Goal: Information Seeking & Learning: Learn about a topic

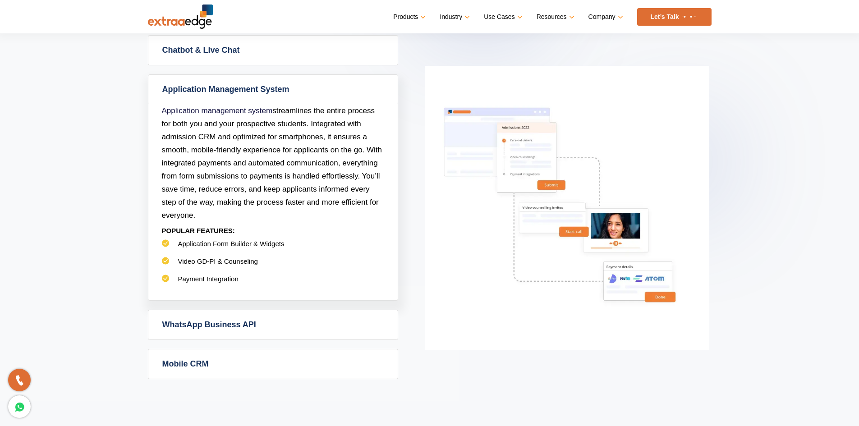
scroll to position [380, 0]
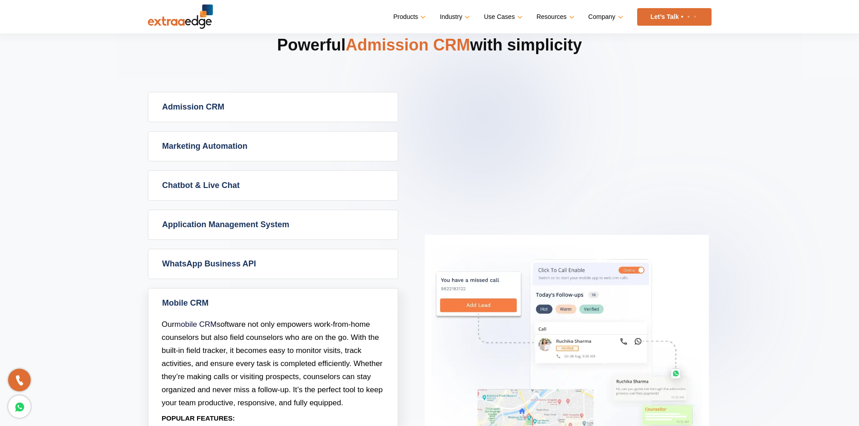
click at [202, 105] on link "Admission CRM" at bounding box center [272, 106] width 249 height 29
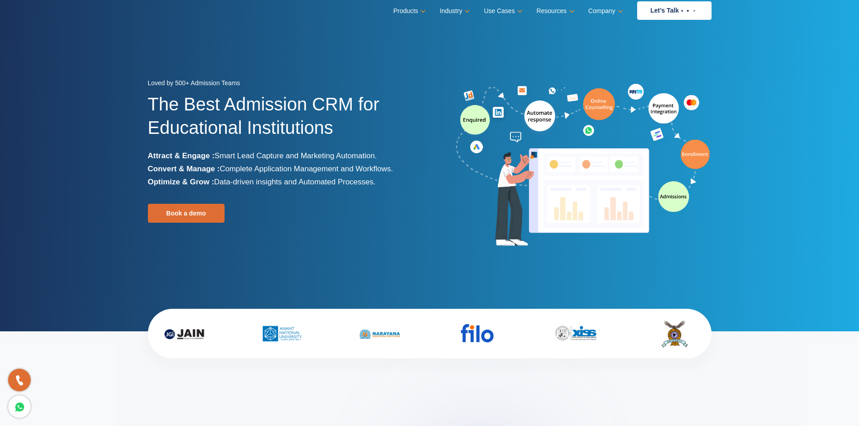
scroll to position [0, 0]
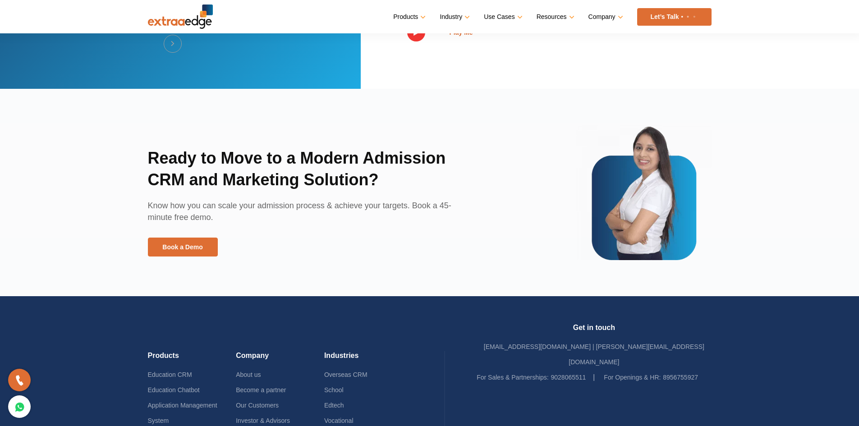
scroll to position [1913, 0]
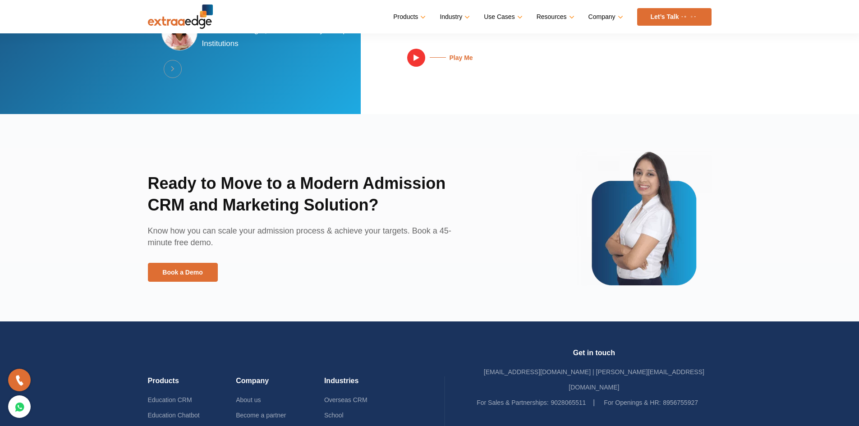
click at [297, 166] on div "Ready to Move to a Modern Admission CRM and Marketing Solution? Know how you ca…" at bounding box center [318, 217] width 340 height 135
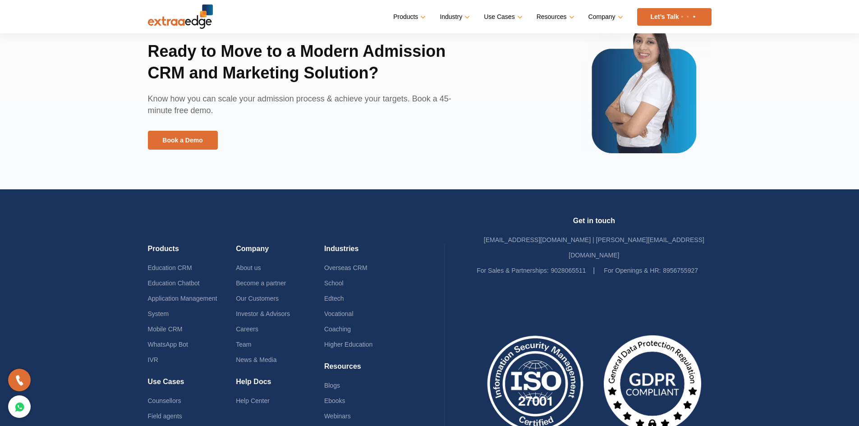
scroll to position [2153, 0]
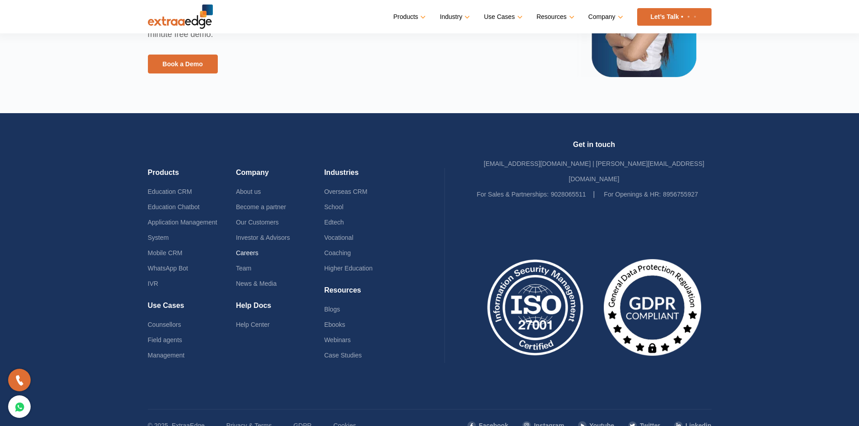
click at [244, 249] on link "Careers" at bounding box center [247, 252] width 23 height 7
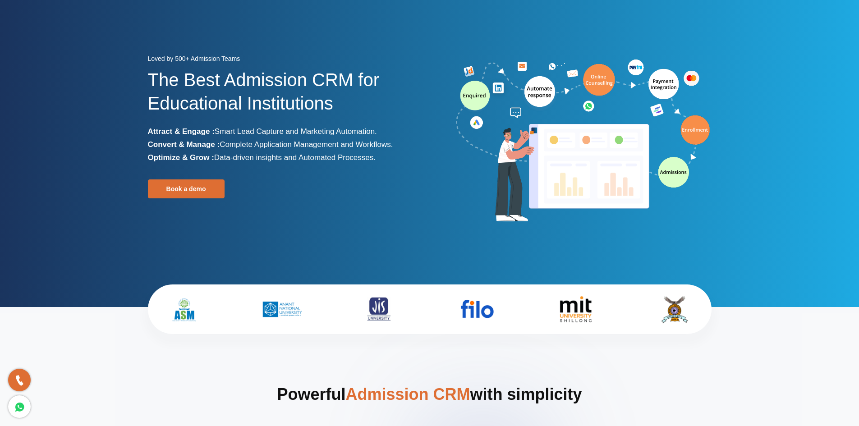
scroll to position [0, 0]
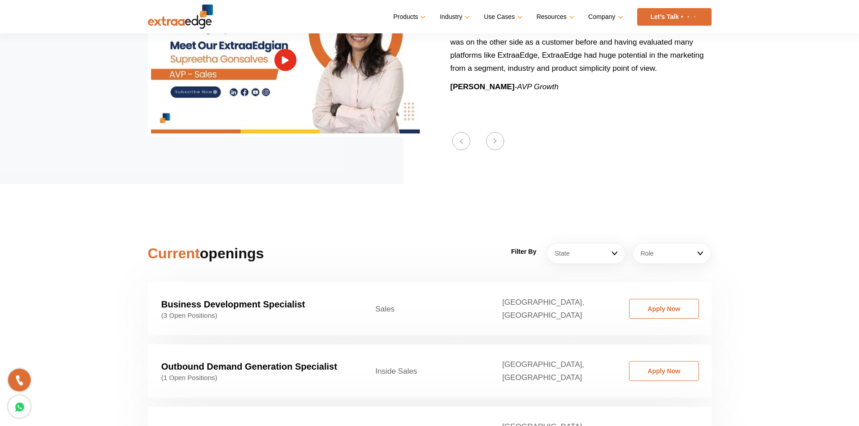
scroll to position [1199, 0]
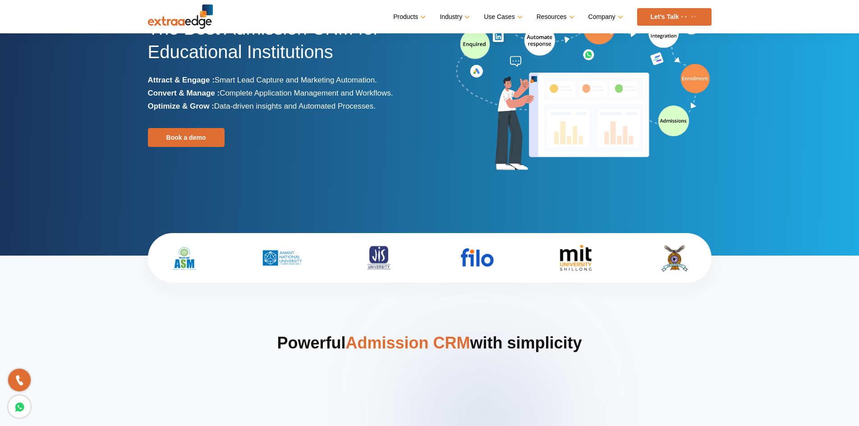
scroll to position [135, 0]
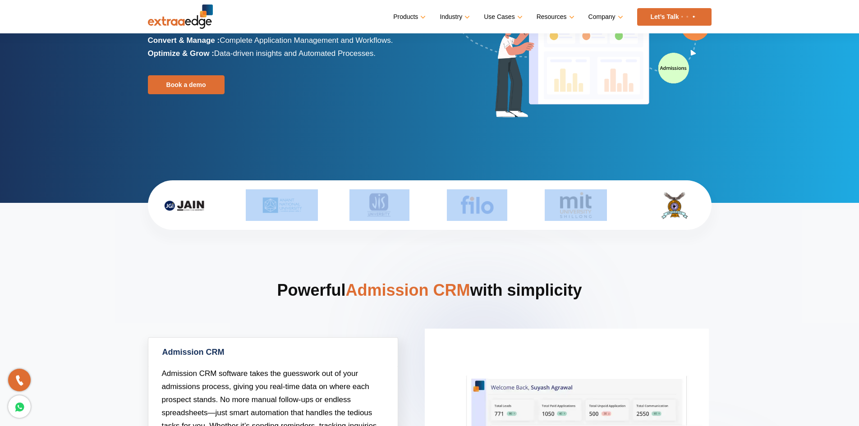
drag, startPoint x: 616, startPoint y: 213, endPoint x: 188, endPoint y: 220, distance: 427.4
click at [189, 215] on div at bounding box center [430, 205] width 550 height 32
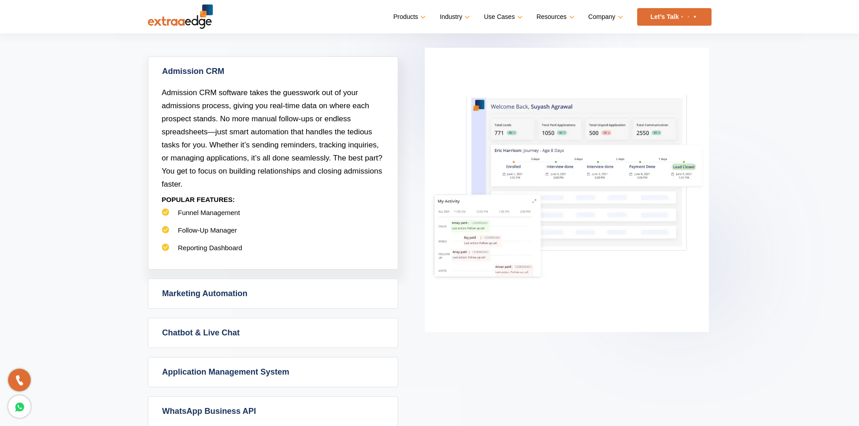
scroll to position [406, 0]
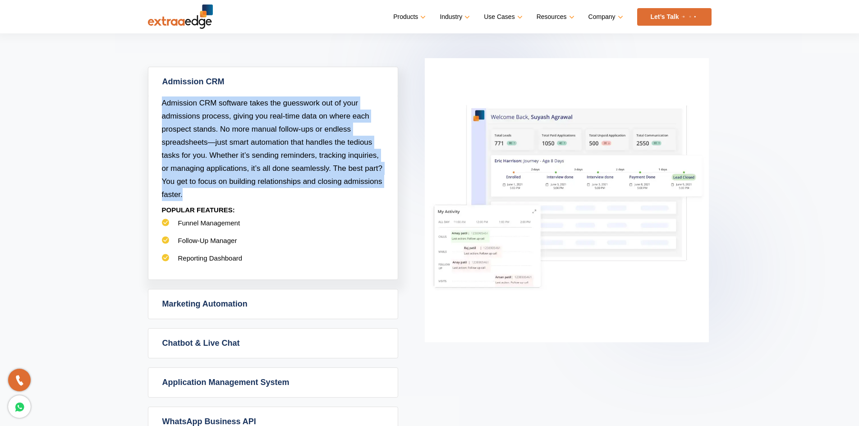
drag, startPoint x: 162, startPoint y: 101, endPoint x: 317, endPoint y: 198, distance: 182.9
click at [317, 198] on p "Admission CRM software takes the guesswork out of your admissions process, givi…" at bounding box center [273, 148] width 222 height 105
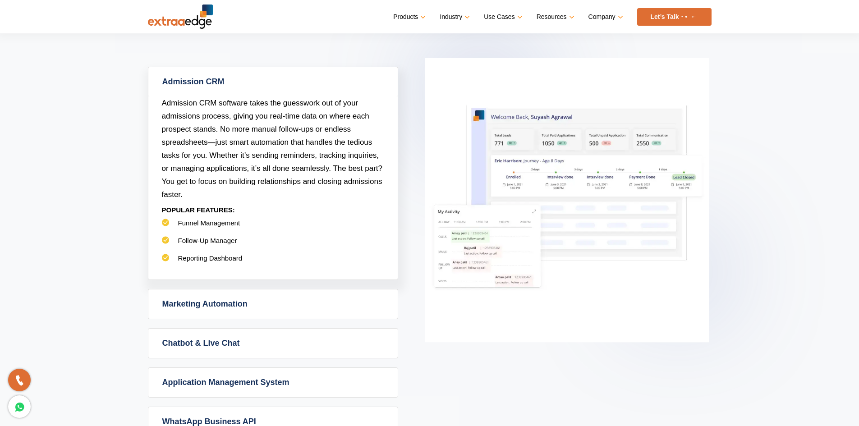
click at [322, 208] on p "POPULAR FEATURES:" at bounding box center [273, 210] width 222 height 18
click at [238, 307] on link "Marketing Automation" at bounding box center [272, 303] width 249 height 29
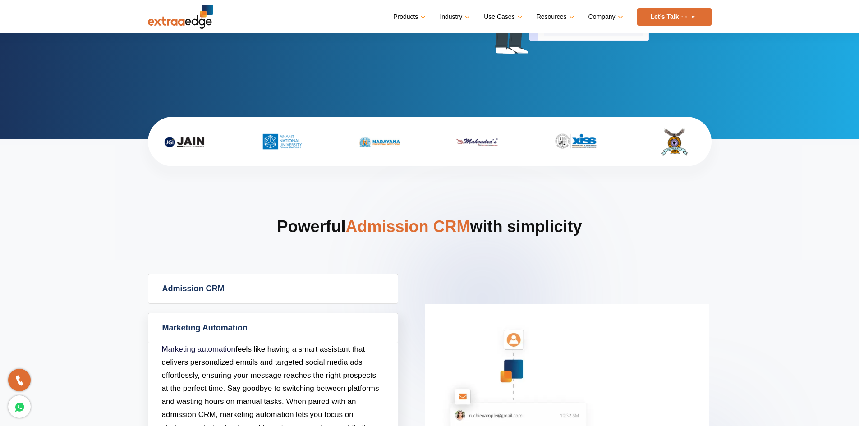
scroll to position [180, 0]
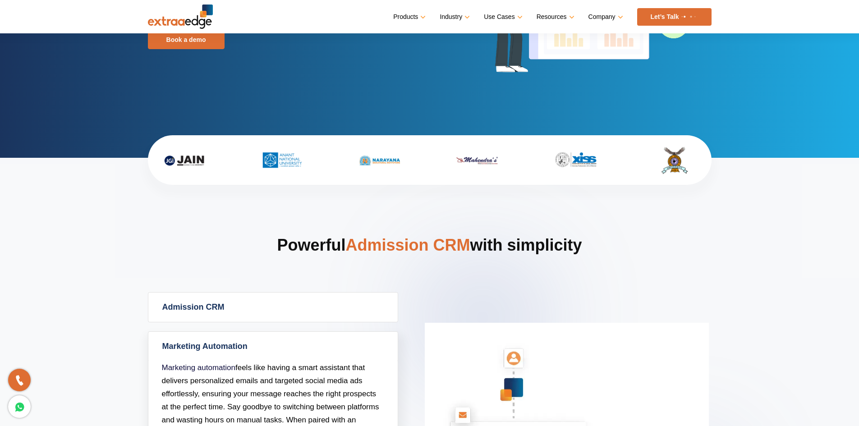
click at [234, 311] on link "Admission CRM" at bounding box center [272, 307] width 249 height 29
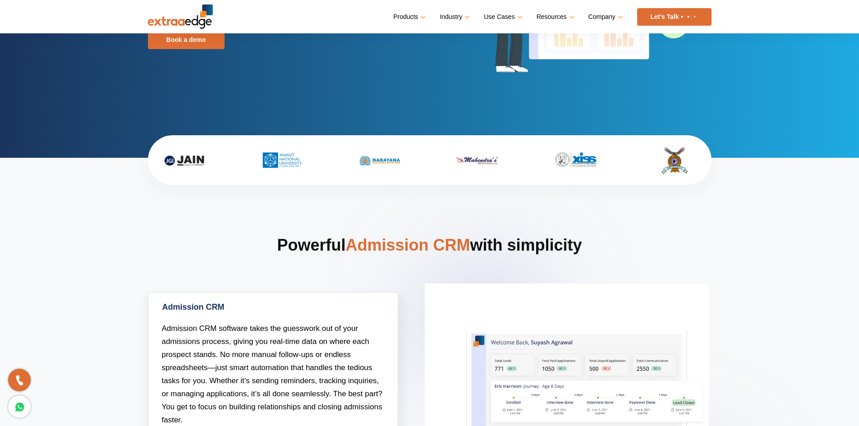
scroll to position [316, 0]
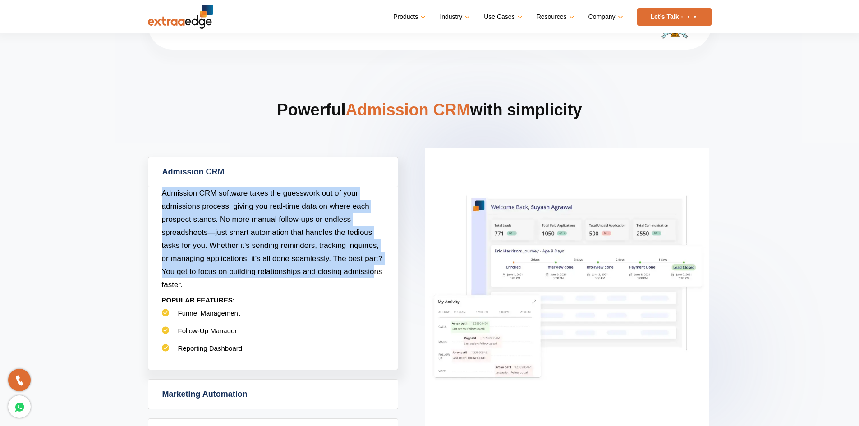
drag, startPoint x: 159, startPoint y: 191, endPoint x: 372, endPoint y: 277, distance: 230.0
click at [372, 277] on div "Admission CRM software takes the guesswork out of your admissions process, givi…" at bounding box center [272, 278] width 249 height 183
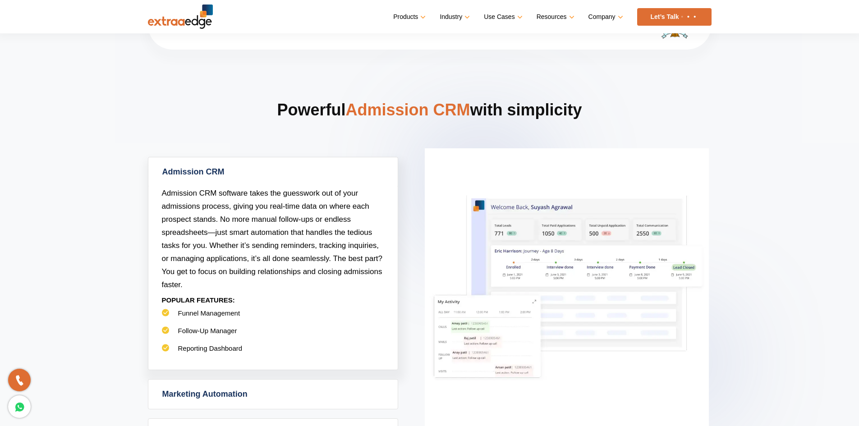
click at [372, 290] on p "Admission CRM software takes the guesswork out of your admissions process, givi…" at bounding box center [273, 239] width 222 height 105
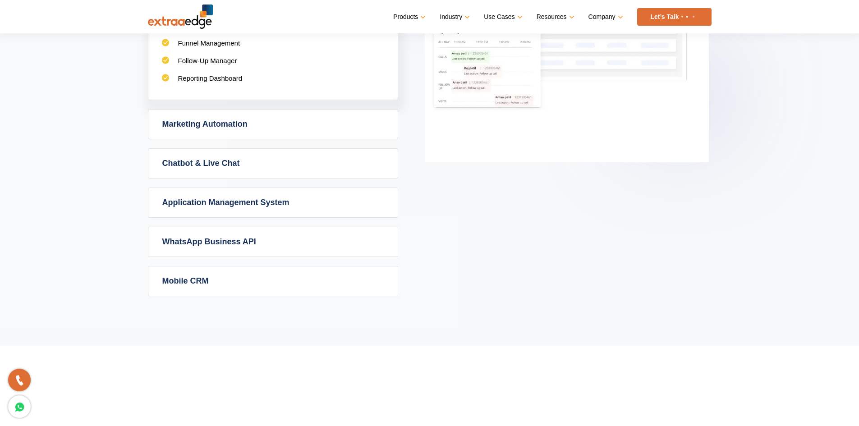
scroll to position [586, 0]
click at [227, 127] on link "Marketing Automation" at bounding box center [272, 123] width 249 height 29
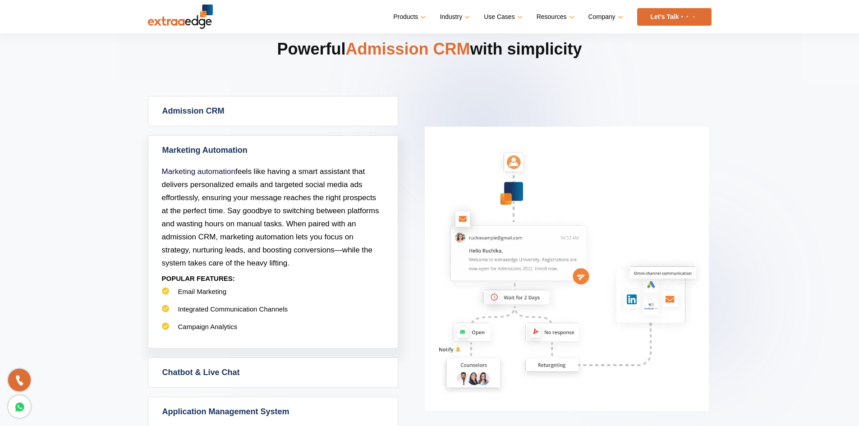
scroll to position [361, 0]
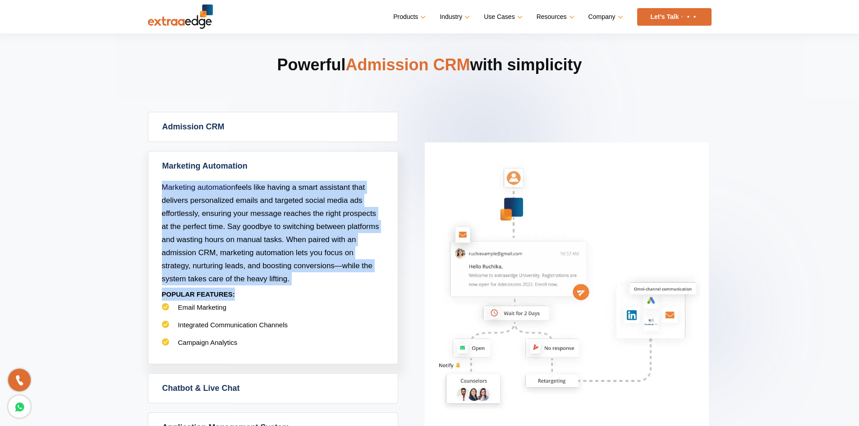
drag, startPoint x: 151, startPoint y: 188, endPoint x: 336, endPoint y: 289, distance: 210.6
click at [336, 289] on div "Marketing automation feels like having a smart assistant that delivers personal…" at bounding box center [272, 272] width 249 height 183
click at [341, 284] on p "Marketing automation feels like having a smart assistant that delivers personal…" at bounding box center [273, 233] width 222 height 105
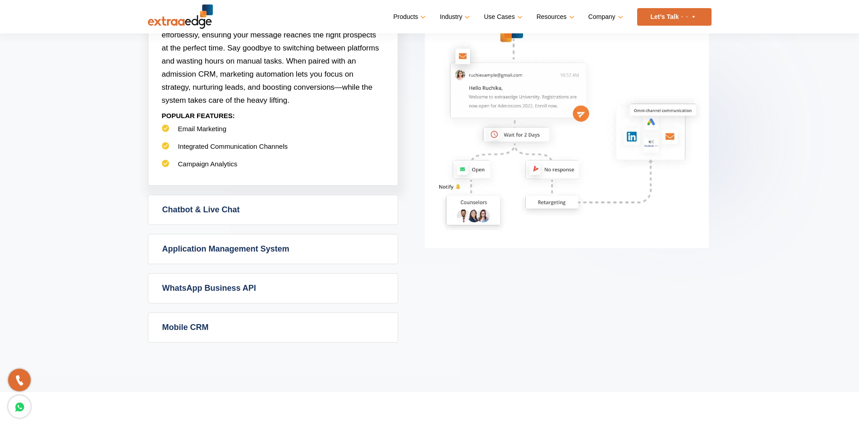
scroll to position [541, 0]
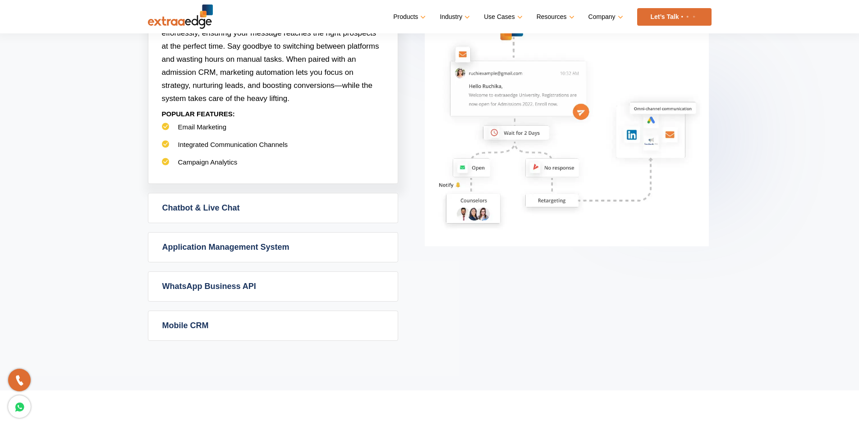
click at [376, 218] on link "Chatbot & Live Chat" at bounding box center [272, 207] width 249 height 29
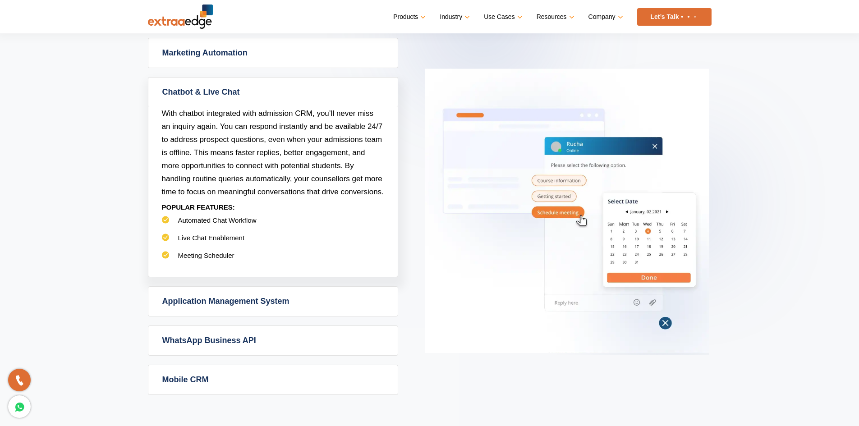
scroll to position [406, 0]
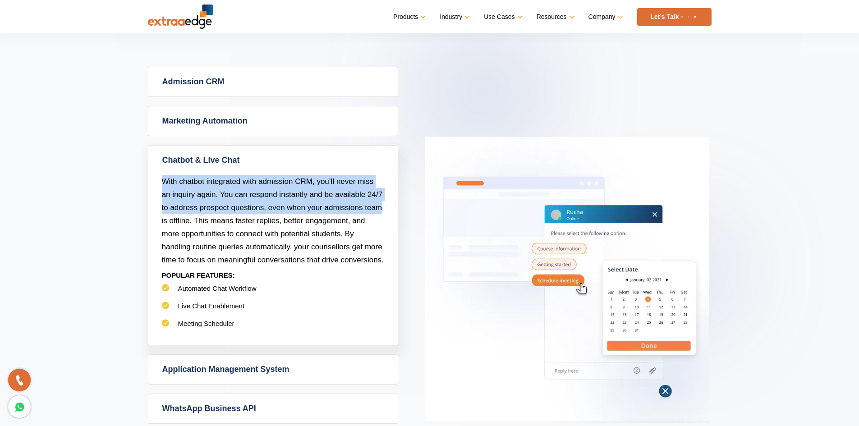
drag, startPoint x: 162, startPoint y: 179, endPoint x: 385, endPoint y: 202, distance: 224.3
click at [385, 202] on div "With chatbot integrated with admission CRM, you’ll never miss an inquiry again.…" at bounding box center [272, 260] width 249 height 170
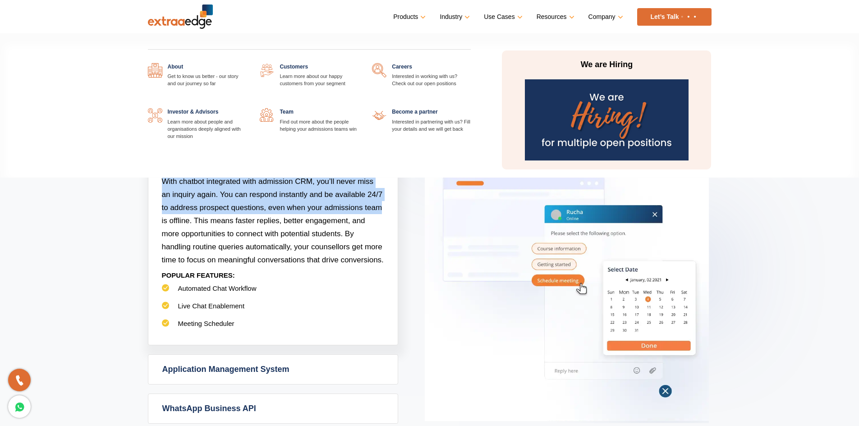
click at [605, 20] on link "Company" at bounding box center [604, 16] width 33 height 13
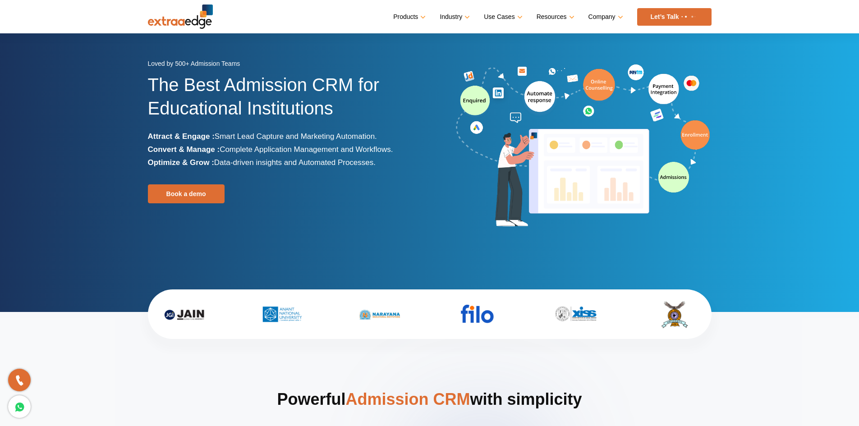
scroll to position [0, 0]
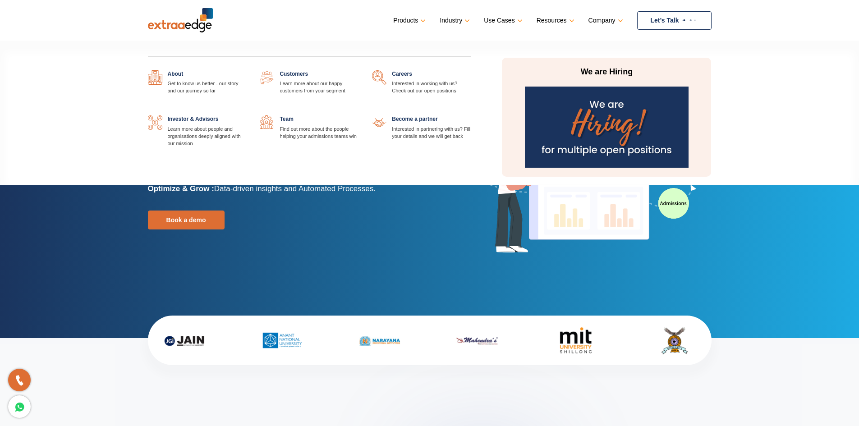
click at [471, 70] on link at bounding box center [471, 70] width 0 height 0
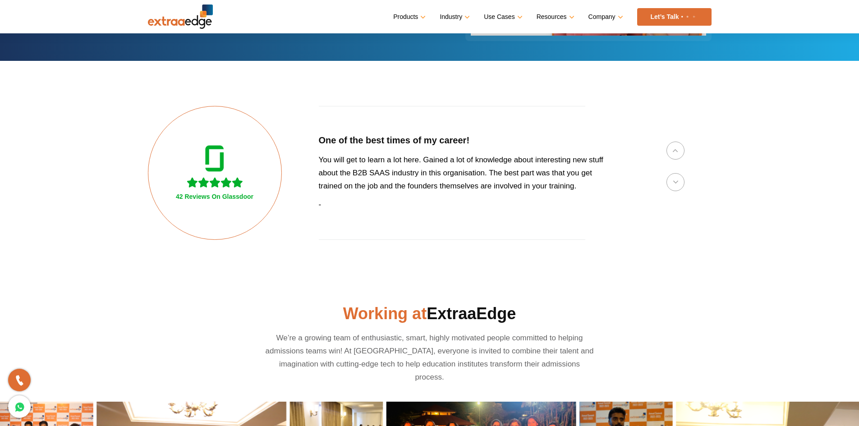
scroll to position [90, 0]
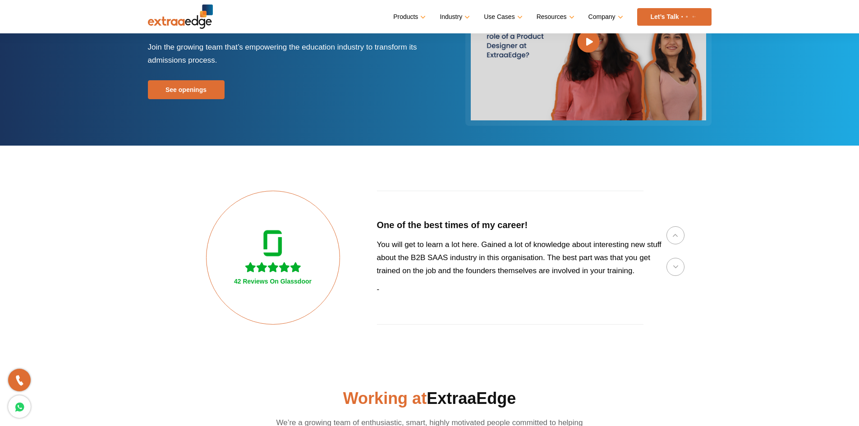
drag, startPoint x: 316, startPoint y: 223, endPoint x: 377, endPoint y: 249, distance: 66.1
click at [377, 249] on div "42 Reviews On Glassdoor One of the best times of my career! You will get to lea…" at bounding box center [487, 258] width 563 height 134
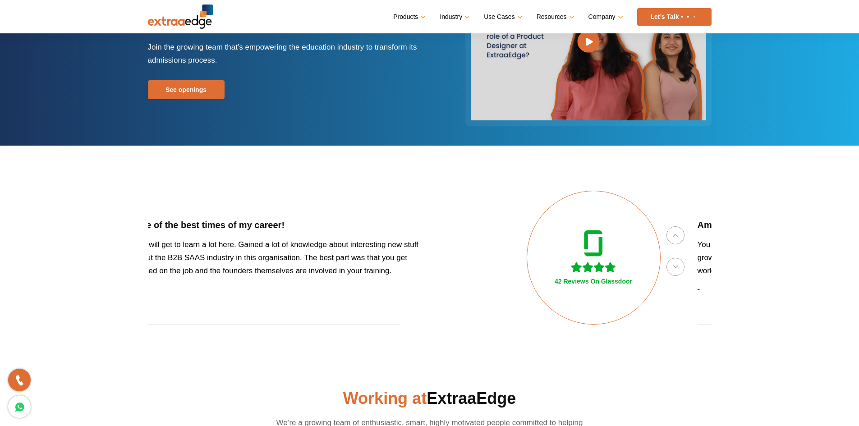
drag, startPoint x: 370, startPoint y: 252, endPoint x: 192, endPoint y: 275, distance: 179.9
click at [186, 273] on div "42 Reviews On Glassdoor One of the best times of my career! You will get to lea…" at bounding box center [244, 258] width 563 height 134
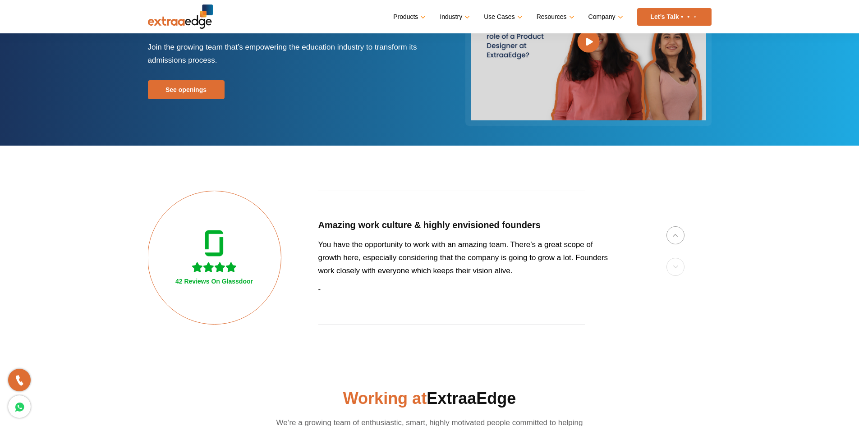
drag, startPoint x: 511, startPoint y: 257, endPoint x: 404, endPoint y: 287, distance: 111.3
click at [437, 282] on div "Amazing work culture & highly envisioned founders You have the opportunity to w…" at bounding box center [466, 258] width 296 height 134
click at [670, 266] on div "42 Reviews On Glassdoor Amazing work culture & highly envisioned founders You h…" at bounding box center [429, 258] width 563 height 134
drag, startPoint x: 479, startPoint y: 275, endPoint x: 302, endPoint y: 330, distance: 185.6
click at [302, 330] on section "Previous 42 Reviews On Glassdoor One of the best-cultured companies among any S…" at bounding box center [429, 258] width 859 height 224
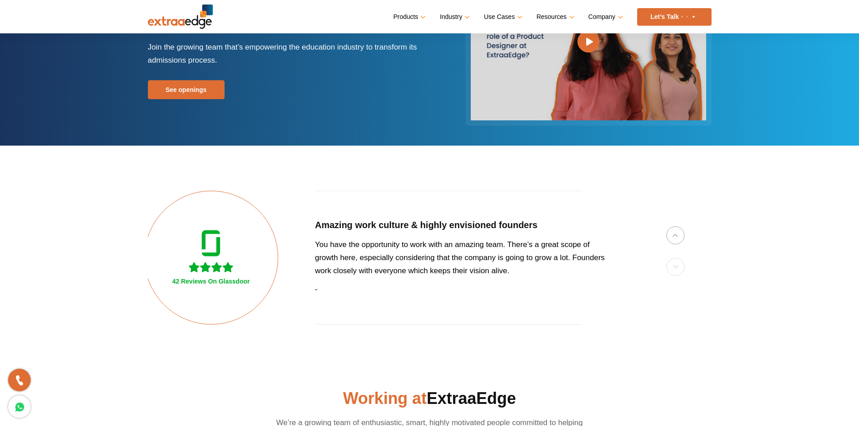
drag, startPoint x: 494, startPoint y: 254, endPoint x: 269, endPoint y: 302, distance: 229.7
click at [269, 302] on div "42 Reviews On Glassdoor Amazing work culture & highly envisioned founders You h…" at bounding box center [425, 258] width 563 height 134
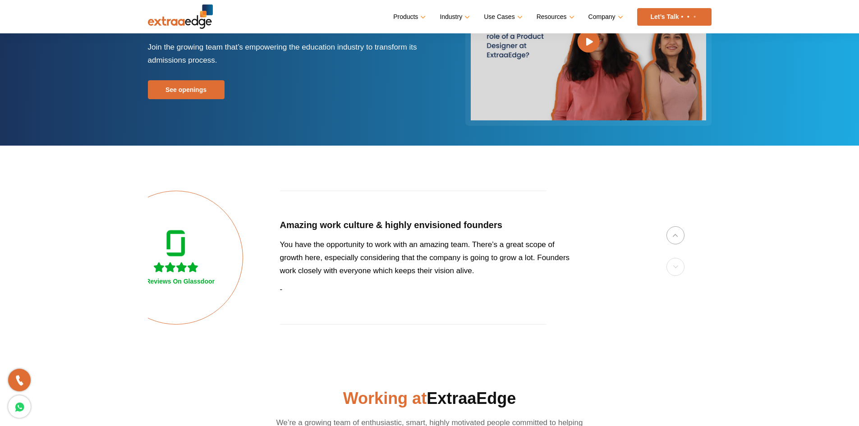
drag, startPoint x: 454, startPoint y: 268, endPoint x: 227, endPoint y: 321, distance: 232.7
click at [229, 318] on div "42 Reviews On Glassdoor Amazing work culture & highly envisioned founders You h…" at bounding box center [390, 258] width 563 height 134
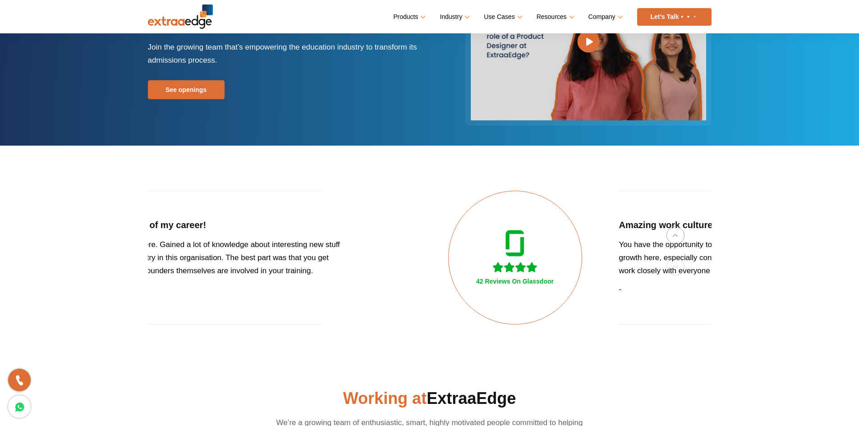
drag, startPoint x: 259, startPoint y: 276, endPoint x: 567, endPoint y: 256, distance: 308.1
click at [561, 255] on div "42 Reviews On Glassdoor Amazing work culture & highly envisioned founders You h…" at bounding box center [729, 258] width 563 height 134
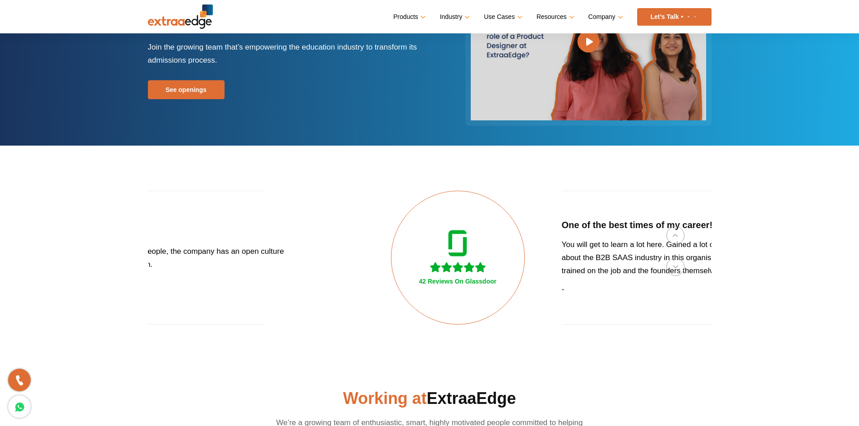
drag, startPoint x: 384, startPoint y: 273, endPoint x: 652, endPoint y: 238, distance: 270.1
click at [654, 237] on div "One of the best times of my career! You will get to learn a lot here. Gained a …" at bounding box center [710, 258] width 296 height 134
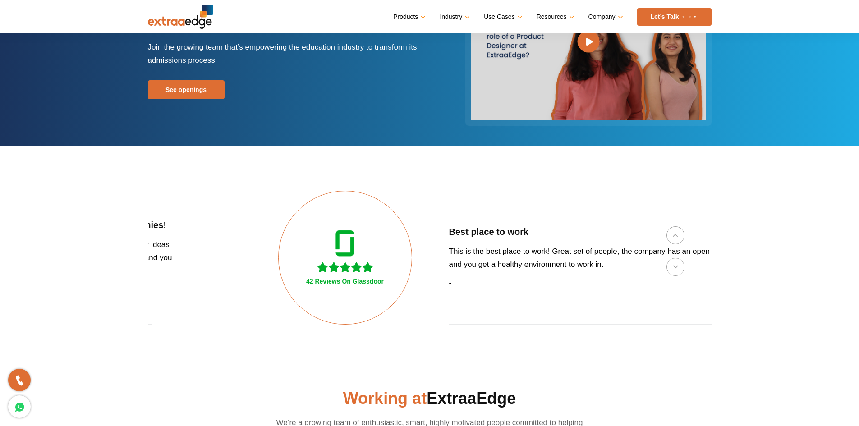
drag, startPoint x: 431, startPoint y: 266, endPoint x: 658, endPoint y: 231, distance: 229.9
click at [658, 231] on div "Best place to work This is the best place to work! Great set of people, the com…" at bounding box center [597, 258] width 296 height 134
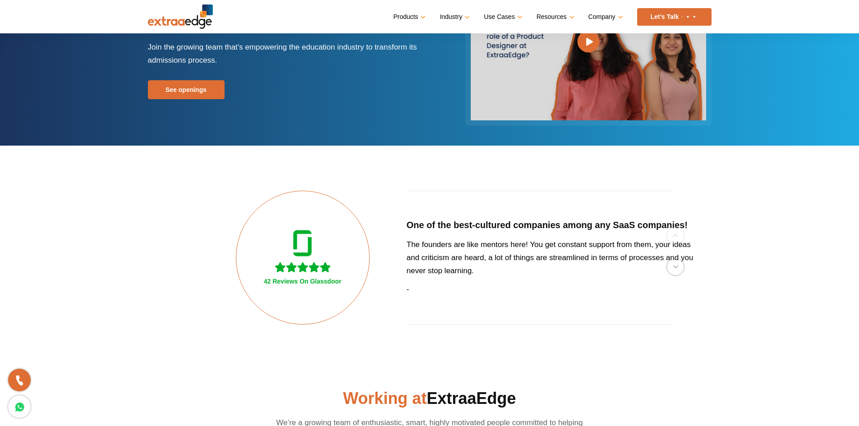
drag, startPoint x: 369, startPoint y: 286, endPoint x: 621, endPoint y: 252, distance: 254.8
click at [621, 252] on div "One of the best-cultured companies among any SaaS companies! The founders are l…" at bounding box center [555, 258] width 296 height 134
drag, startPoint x: 403, startPoint y: 278, endPoint x: 652, endPoint y: 255, distance: 249.9
click at [652, 255] on div "One of the best-cultured companies among any SaaS companies! The founders are l…" at bounding box center [554, 258] width 296 height 134
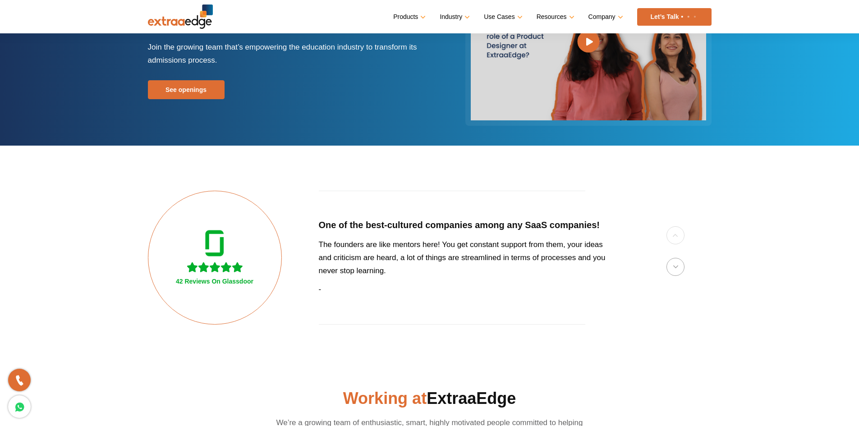
drag, startPoint x: 386, startPoint y: 293, endPoint x: 238, endPoint y: 331, distance: 153.1
click at [243, 328] on section "Previous 42 Reviews On Glassdoor One of the best-cultured companies among any S…" at bounding box center [429, 258] width 859 height 224
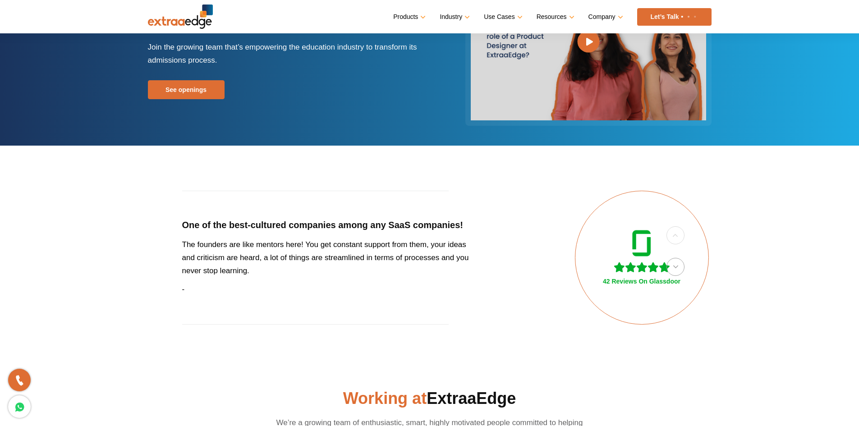
drag, startPoint x: 454, startPoint y: 281, endPoint x: 114, endPoint y: 353, distance: 347.4
click at [115, 352] on section "Previous 42 Reviews On Glassdoor One of the best-cultured companies among any S…" at bounding box center [429, 258] width 859 height 224
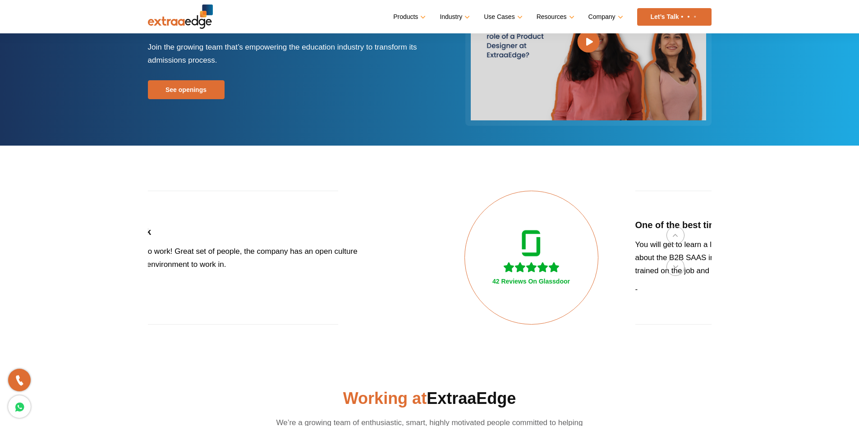
drag, startPoint x: 508, startPoint y: 262, endPoint x: 240, endPoint y: 311, distance: 271.8
click at [238, 306] on div "Best place to work This is the best place to work! Great set of people, the com…" at bounding box center [220, 258] width 296 height 134
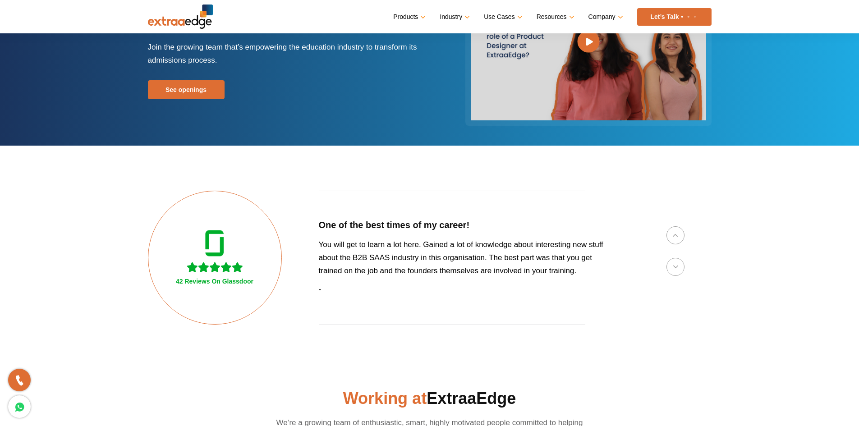
drag, startPoint x: 504, startPoint y: 246, endPoint x: 247, endPoint y: 301, distance: 262.3
click at [319, 301] on div "One of the best times of my career! You will get to learn a lot here. Gained a …" at bounding box center [467, 258] width 296 height 134
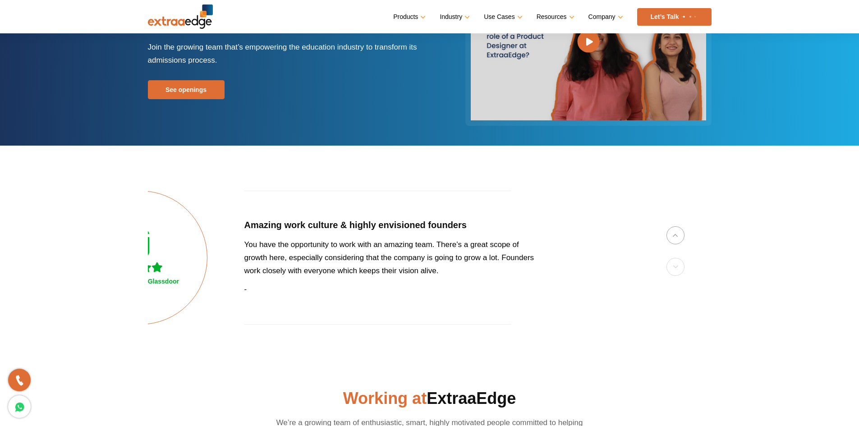
drag, startPoint x: 486, startPoint y: 276, endPoint x: 249, endPoint y: 328, distance: 241.8
click at [250, 327] on section "Previous 42 Reviews On Glassdoor One of the best-cultured companies among any S…" at bounding box center [429, 258] width 859 height 224
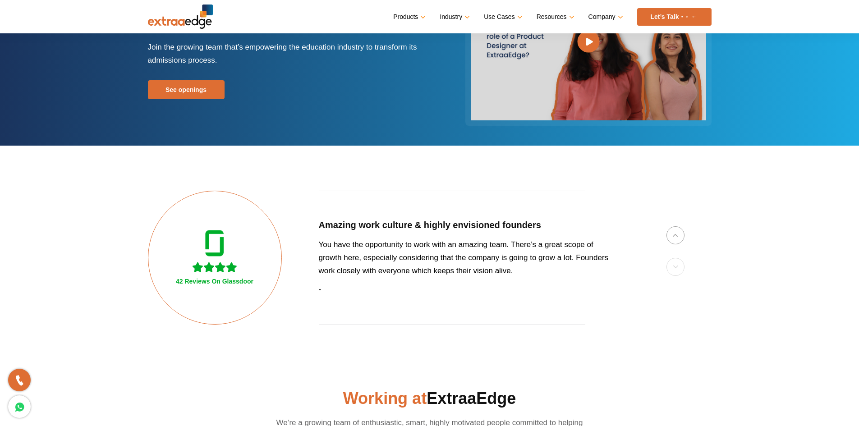
drag, startPoint x: 396, startPoint y: 284, endPoint x: 301, endPoint y: 311, distance: 98.6
click at [319, 310] on div "Amazing work culture & highly envisioned founders You have the opportunity to w…" at bounding box center [467, 258] width 296 height 134
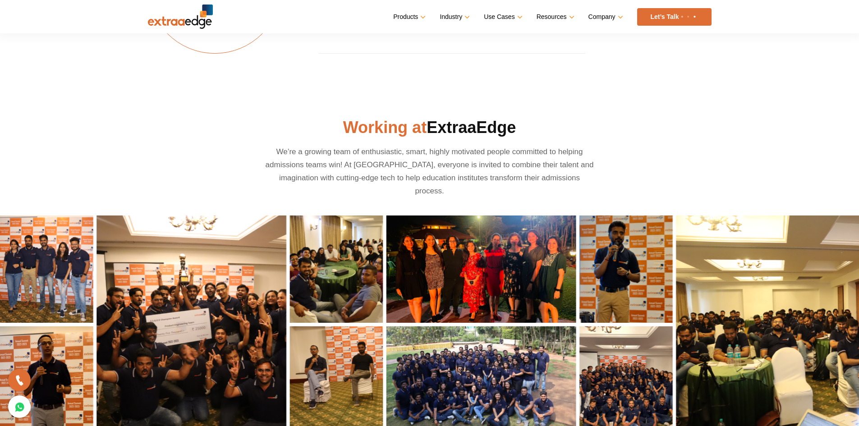
scroll to position [270, 0]
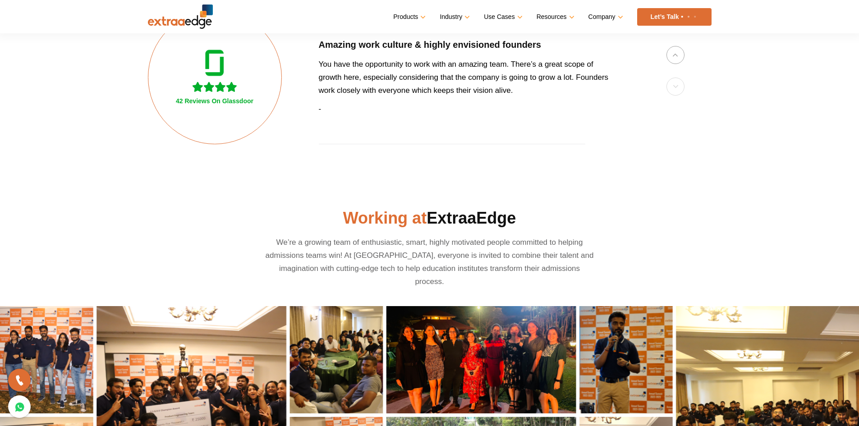
drag, startPoint x: 339, startPoint y: 216, endPoint x: 524, endPoint y: 206, distance: 186.0
click at [524, 206] on section "Working at ExtraaEdge We’re a growing team of enthusiastic, smart, highly motiv…" at bounding box center [429, 365] width 859 height 353
click at [559, 207] on section "Working at ExtraaEdge We’re a growing team of enthusiastic, smart, highly motiv…" at bounding box center [429, 365] width 859 height 353
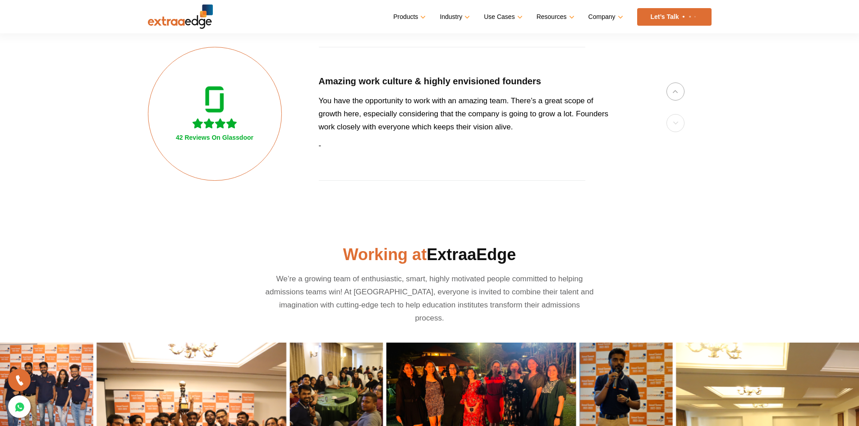
scroll to position [225, 0]
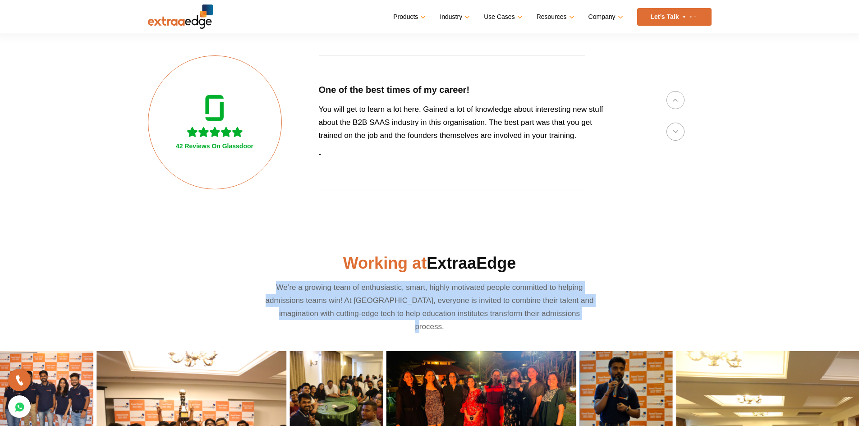
drag, startPoint x: 276, startPoint y: 285, endPoint x: 589, endPoint y: 308, distance: 313.7
click at [589, 308] on p "We’re a growing team of enthusiastic, smart, highly motivated people committed …" at bounding box center [429, 307] width 330 height 52
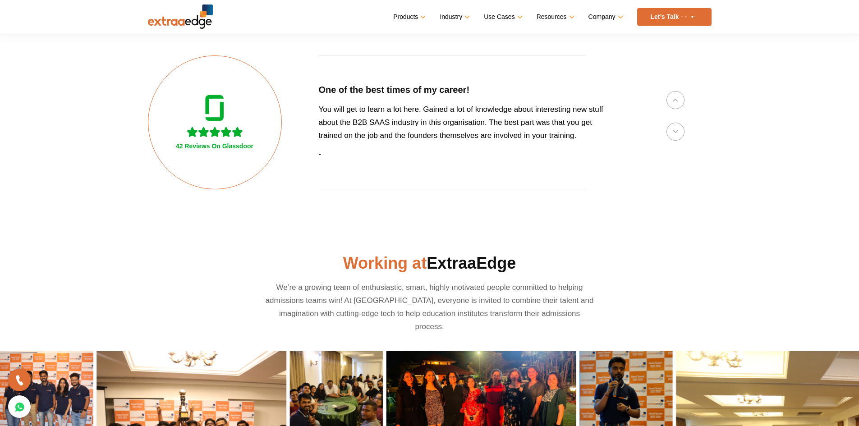
click at [633, 274] on h2 "Working at ExtraaEdge" at bounding box center [429, 263] width 563 height 22
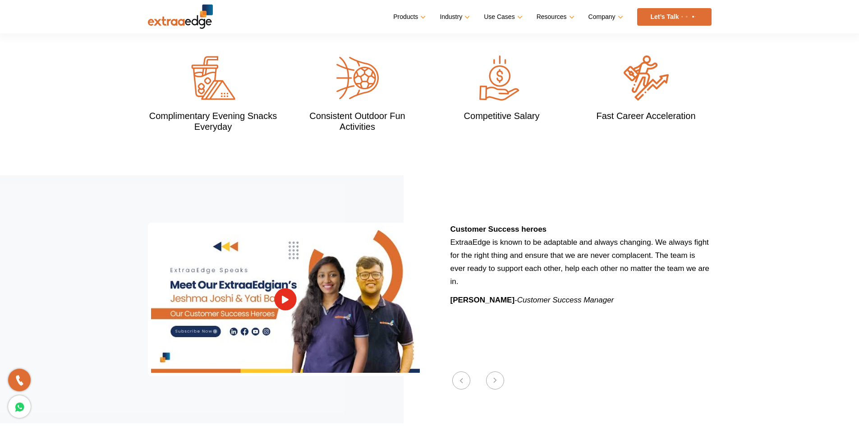
scroll to position [902, 0]
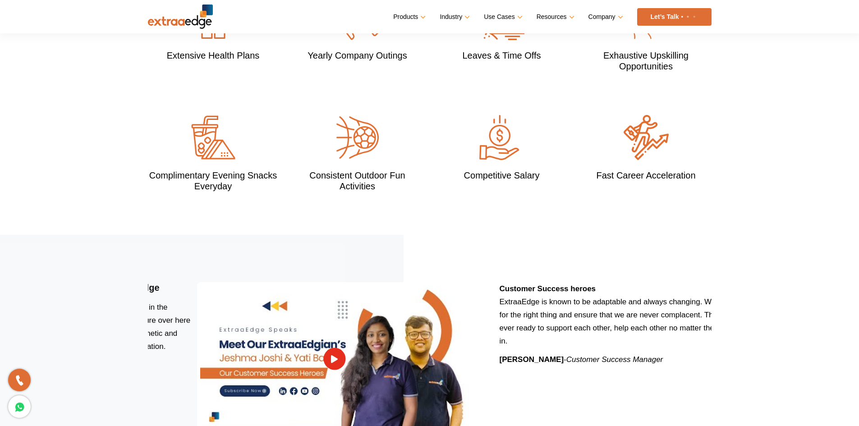
drag, startPoint x: 449, startPoint y: 271, endPoint x: 499, endPoint y: 282, distance: 51.6
click at [499, 282] on div "Customer Success heroes ExtraaEdge is known to be adaptable and always changing…" at bounding box center [623, 358] width 289 height 153
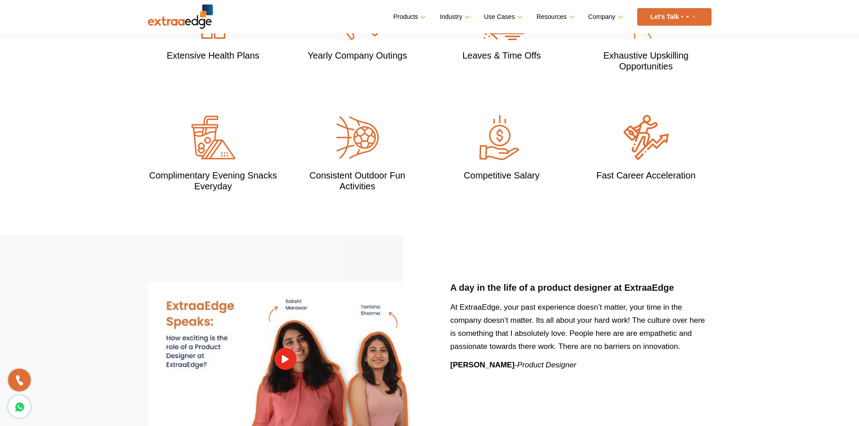
drag, startPoint x: 535, startPoint y: 292, endPoint x: 774, endPoint y: 295, distance: 238.9
click at [774, 295] on section "Previous Wearing multiple hats at ExtraaEdge At ExtraaEdge, your past experienc…" at bounding box center [429, 359] width 859 height 248
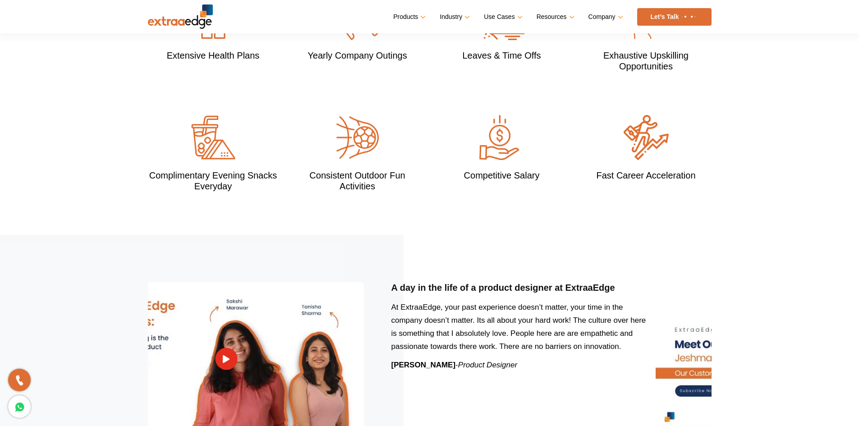
drag, startPoint x: 631, startPoint y: 325, endPoint x: 408, endPoint y: 363, distance: 226.0
click at [409, 363] on div "A day in the life of a product designer at ExtraaEdge At ExtraaEdge, your past …" at bounding box center [515, 358] width 289 height 153
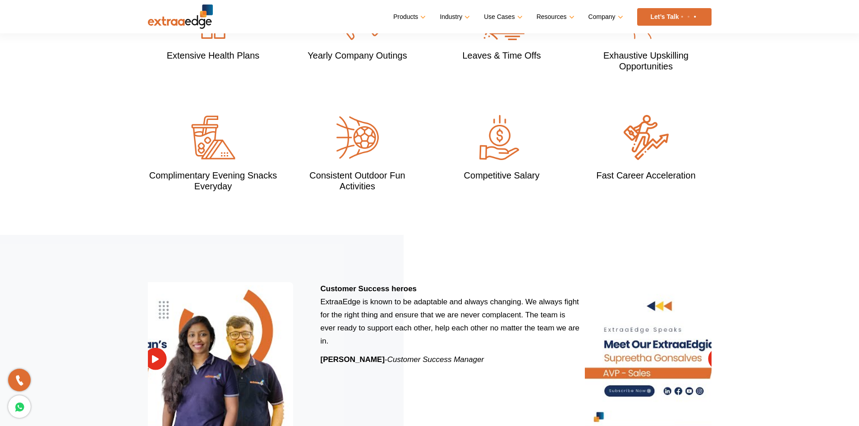
drag, startPoint x: 472, startPoint y: 357, endPoint x: 383, endPoint y: 380, distance: 92.3
click at [384, 380] on div "Customer Success heroes ExtraaEdge is known to be adaptable and always changing…" at bounding box center [444, 358] width 289 height 153
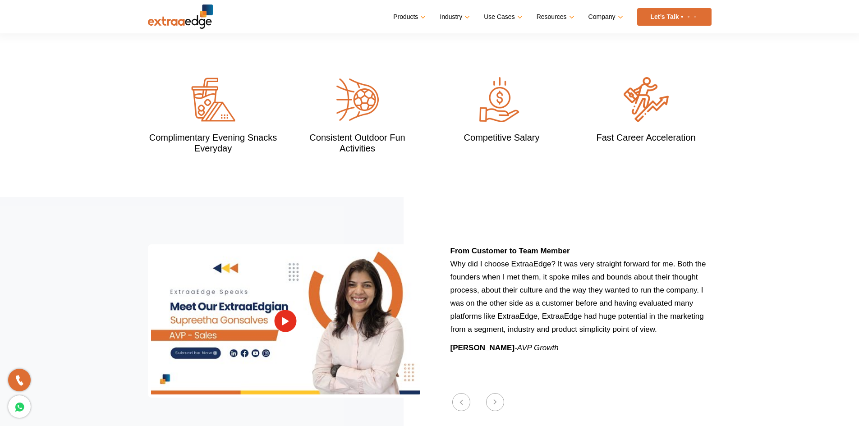
scroll to position [992, 0]
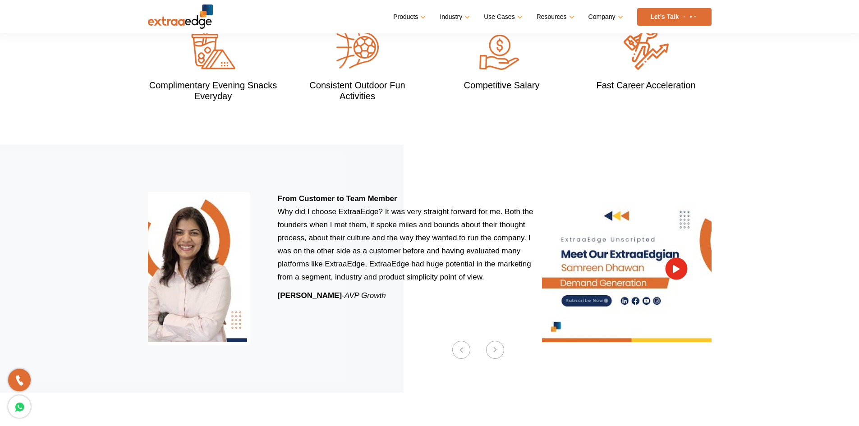
drag, startPoint x: 600, startPoint y: 257, endPoint x: 435, endPoint y: 302, distance: 172.1
click at [435, 302] on div "From Customer to Team Member Why did I choose ExtraaEdge? It was very straight …" at bounding box center [401, 268] width 289 height 153
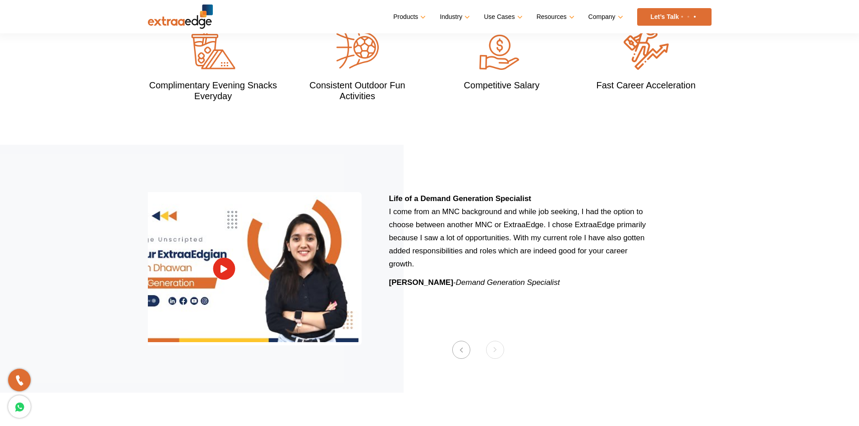
drag, startPoint x: 586, startPoint y: 266, endPoint x: 408, endPoint y: 330, distance: 188.1
click at [397, 330] on div "Life of a Demand Generation Specialist I come from an MNC background and while …" at bounding box center [512, 268] width 289 height 153
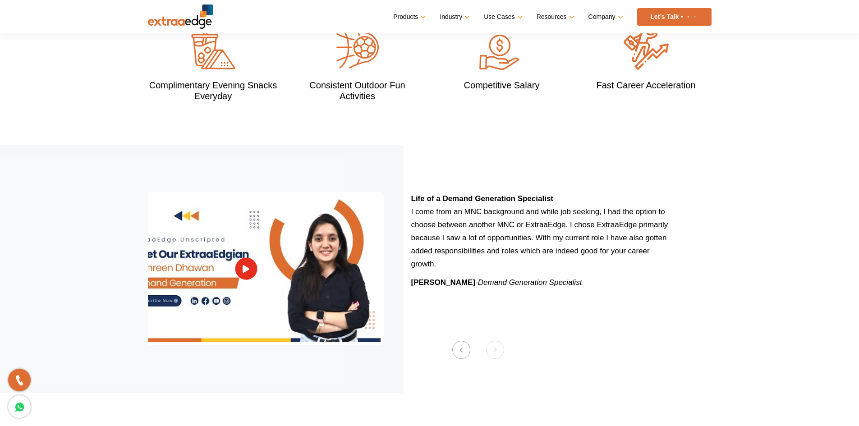
drag, startPoint x: 617, startPoint y: 265, endPoint x: 405, endPoint y: 313, distance: 217.3
click at [409, 314] on div "Life of a Demand Generation Specialist I come from an MNC background and while …" at bounding box center [534, 268] width 289 height 153
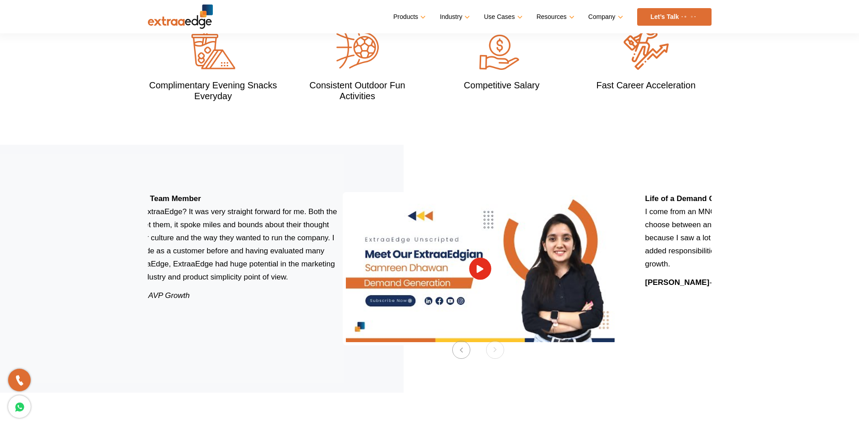
drag, startPoint x: 393, startPoint y: 296, endPoint x: 643, endPoint y: 287, distance: 250.4
click at [643, 287] on div "Life of a Demand Generation Specialist I come from an MNC background and while …" at bounding box center [624, 268] width 577 height 153
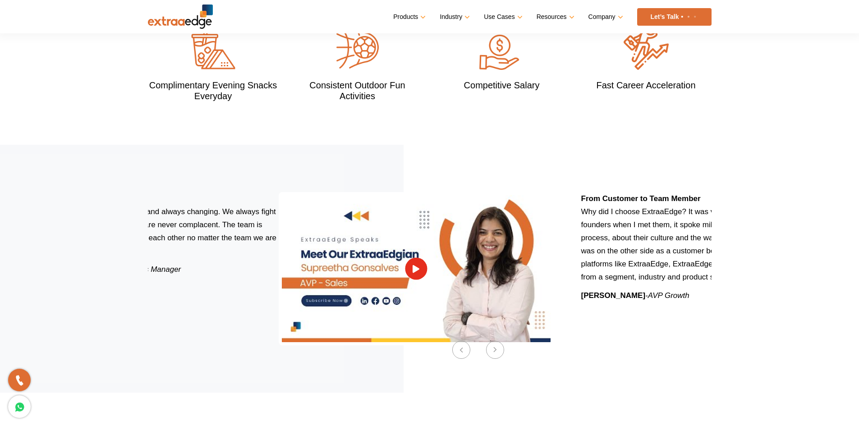
drag, startPoint x: 476, startPoint y: 282, endPoint x: 690, endPoint y: 290, distance: 213.4
click at [682, 290] on div "From Customer to Team Member Why did I choose ExtraaEdge? It was very straight …" at bounding box center [704, 268] width 289 height 153
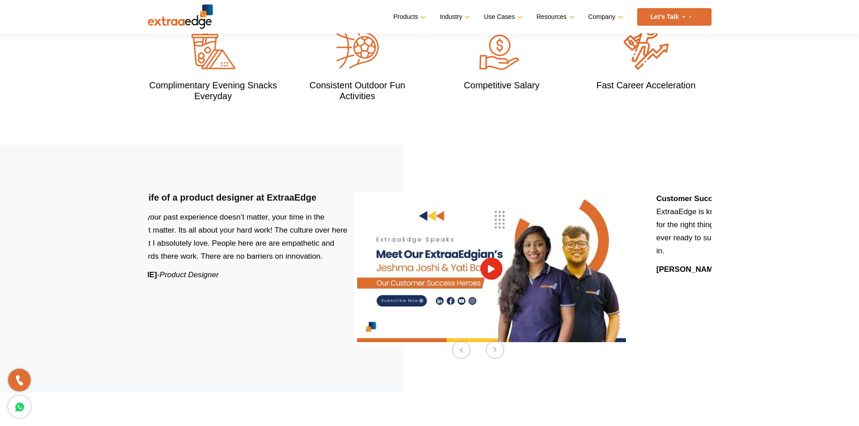
drag, startPoint x: 476, startPoint y: 287, endPoint x: 682, endPoint y: 260, distance: 207.8
click at [682, 260] on div "Customer Success heroes ExtraaEdge is known to be adaptable and always changing…" at bounding box center [780, 268] width 289 height 153
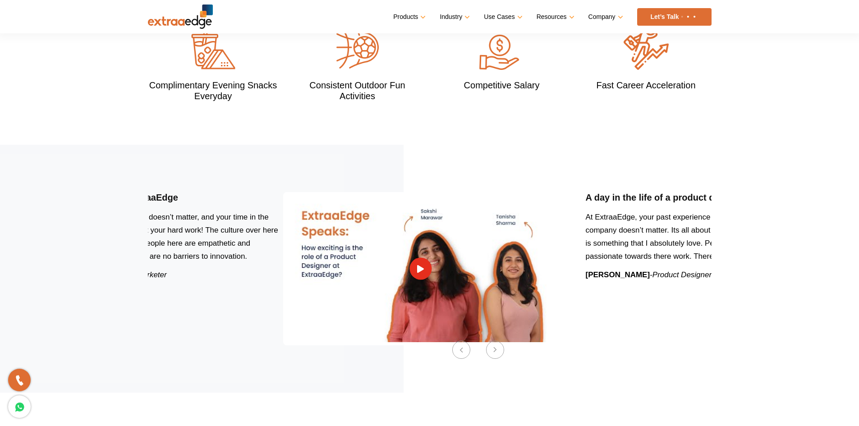
drag, startPoint x: 539, startPoint y: 265, endPoint x: 742, endPoint y: 231, distance: 206.5
click at [742, 231] on section "Previous Wearing multiple hats at ExtraaEdge At ExtraaEdge, your past experienc…" at bounding box center [429, 269] width 859 height 248
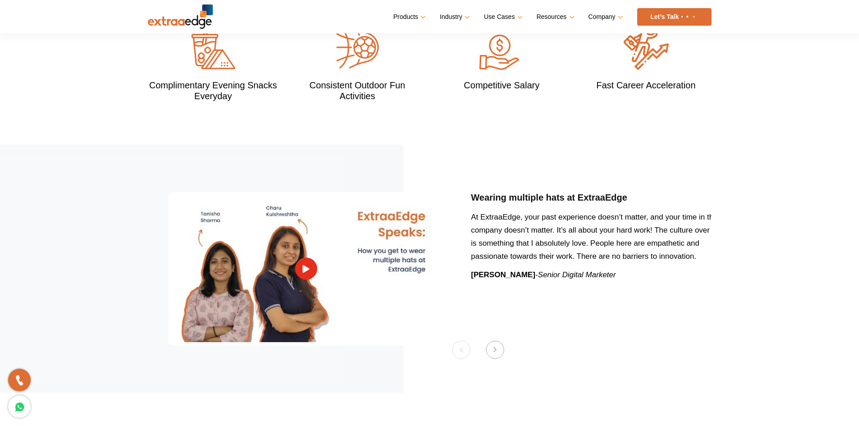
drag
click at [660, 252] on div "Wearing multiple hats at ExtraaEdge At ExtraaEdge, your past experience doesn’t…" at bounding box center [594, 268] width 289 height 153
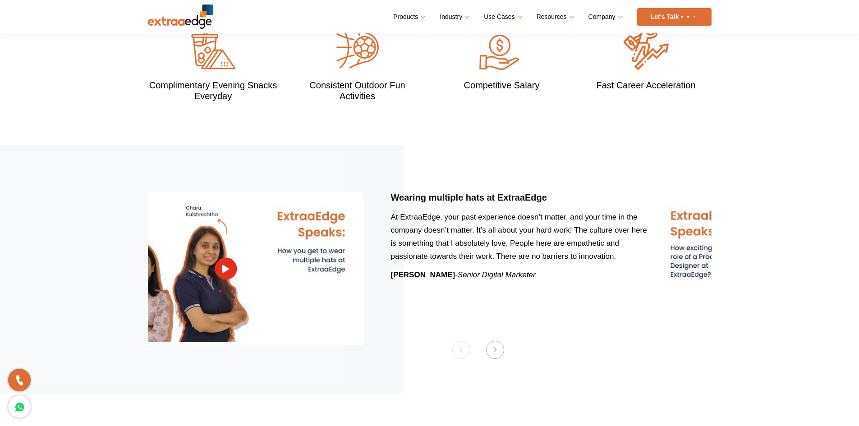
click at [285, 341] on section "Previous Wearing multiple hats at ExtraaEdge At ExtraaEdge, your past experienc…" at bounding box center [429, 269] width 859 height 248
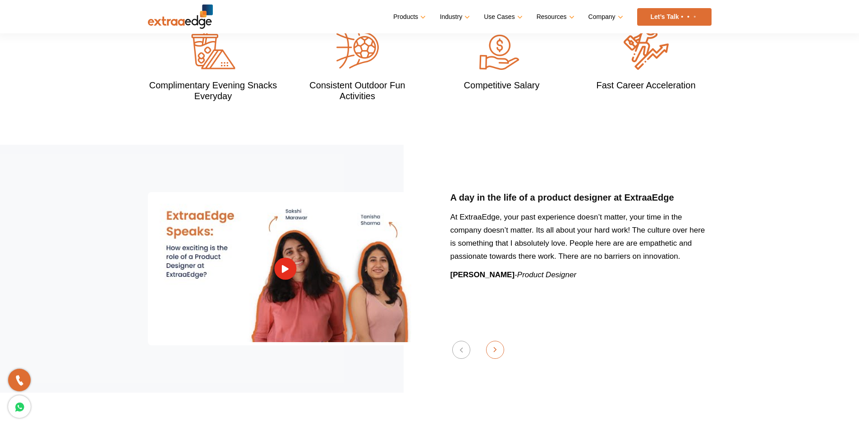
click at [490, 341] on button "Next" at bounding box center [495, 350] width 18 height 18
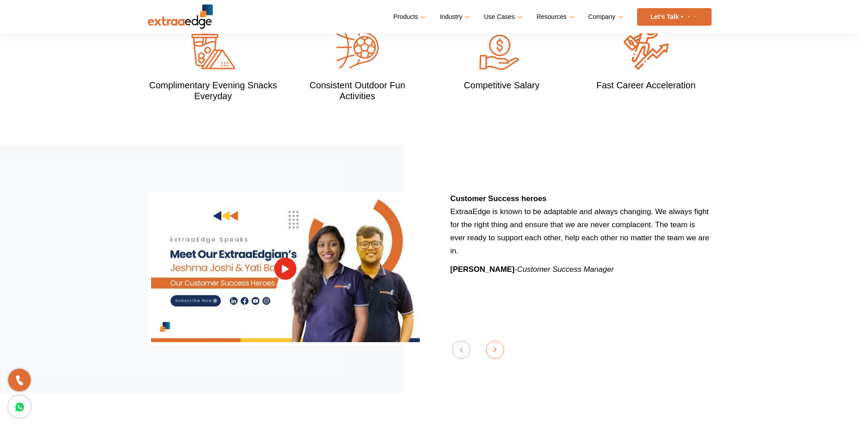
click at [491, 341] on button "Next" at bounding box center [495, 350] width 18 height 18
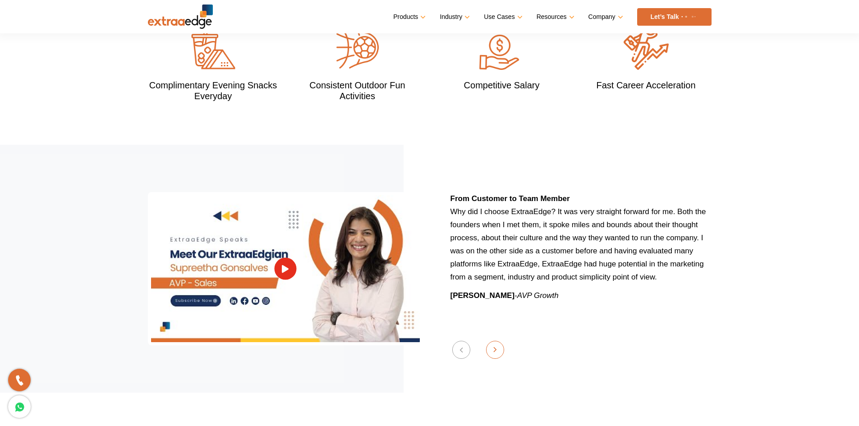
click at [491, 341] on button "Next" at bounding box center [495, 350] width 18 height 18
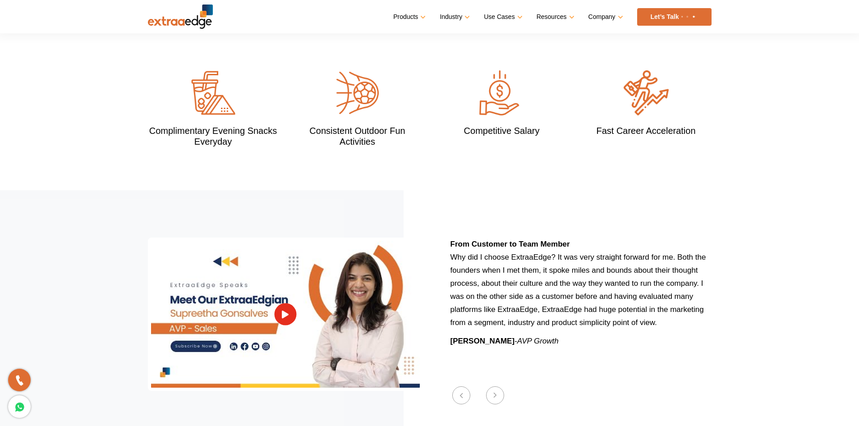
scroll to position [947, 0]
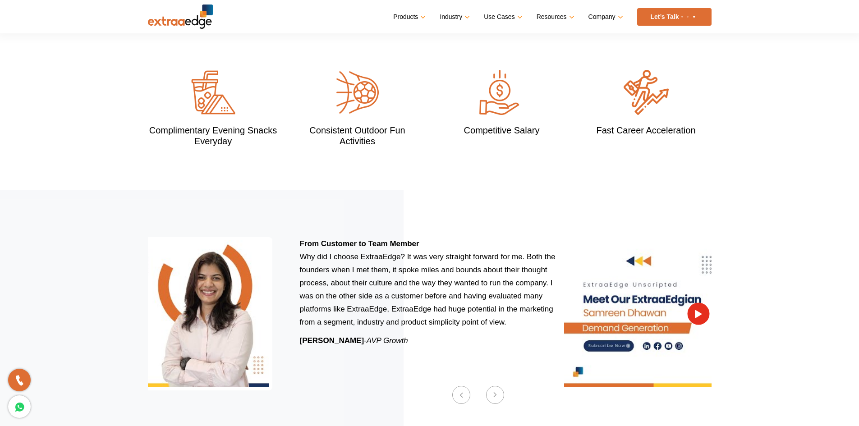
click at [382, 334] on div "From Customer to Team Member Why did I choose ExtraaEdge? It was very straight …" at bounding box center [423, 313] width 289 height 153
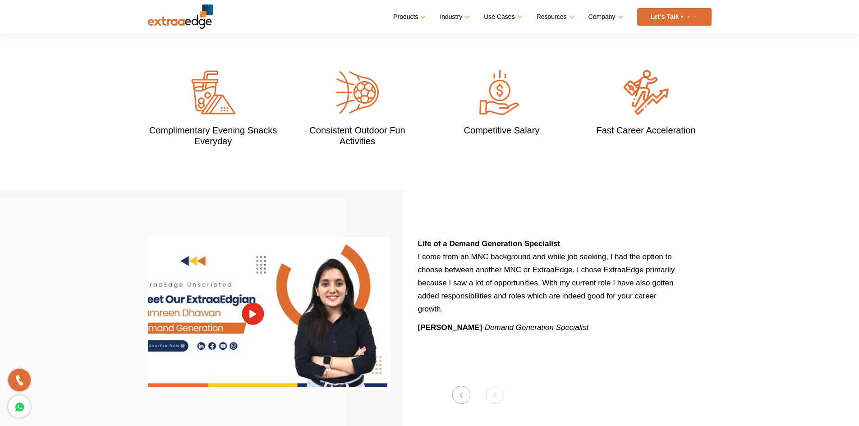
click at [397, 352] on div "Life of a Demand Generation Specialist I come from an MNC background and while …" at bounding box center [397, 313] width 577 height 153
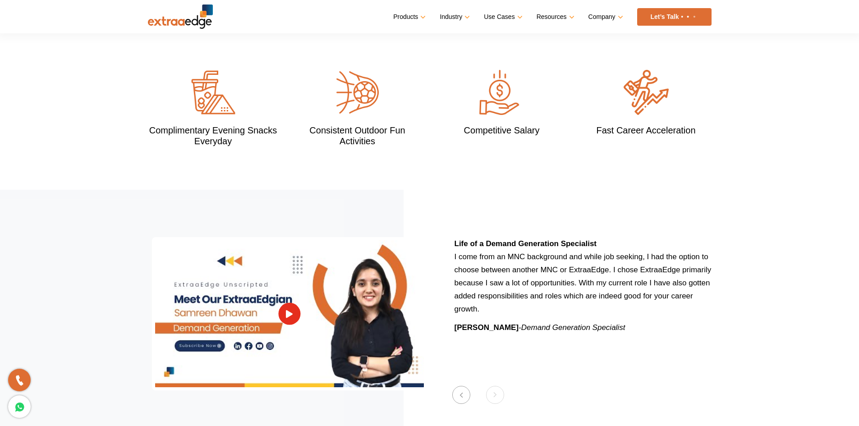
click at [680, 323] on div "Life of a Demand Generation Specialist I come from an MNC background and while …" at bounding box center [578, 313] width 289 height 153
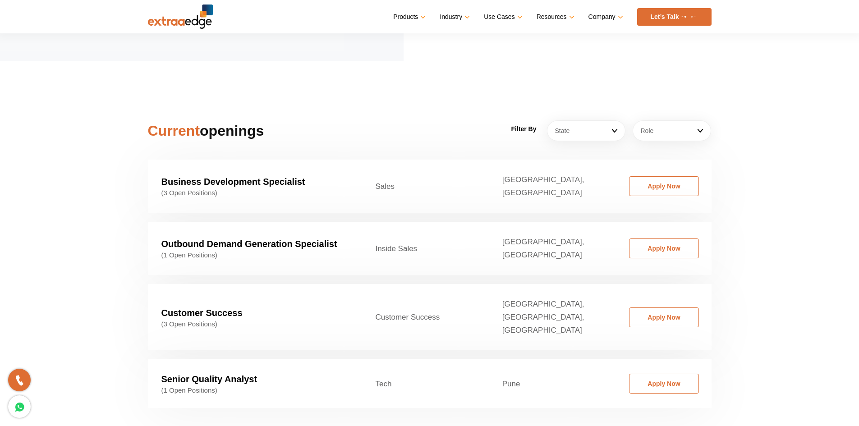
scroll to position [1307, 0]
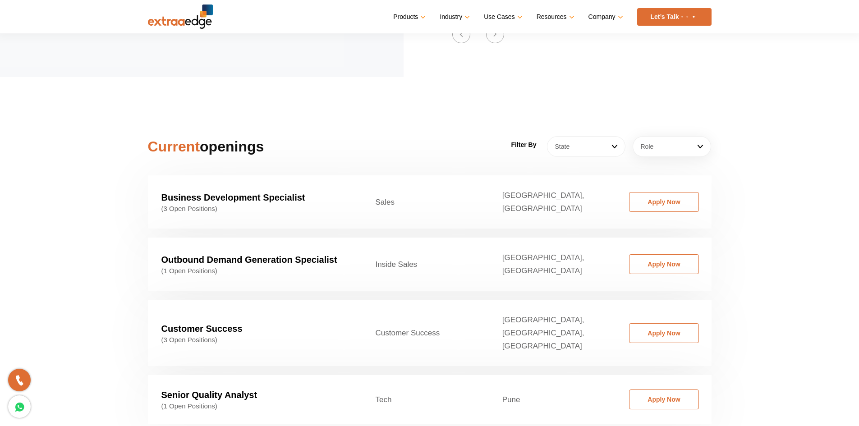
click at [591, 136] on link "State" at bounding box center [586, 146] width 78 height 21
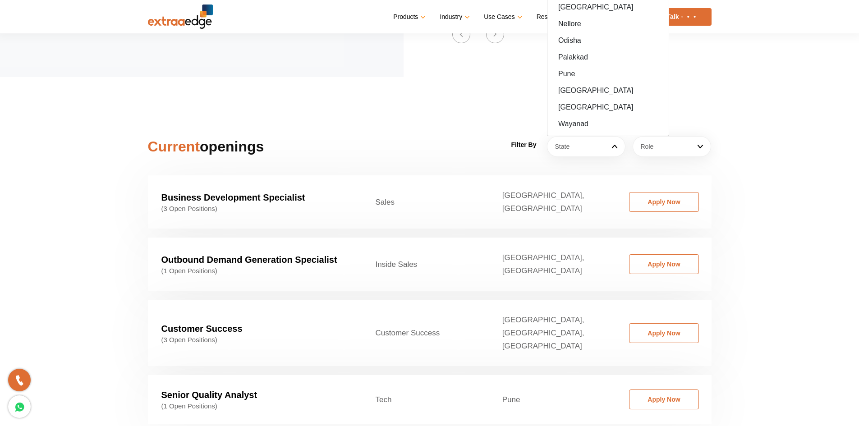
click at [734, 77] on section "Current openings Filter By State Ahemdabad Ahmedabad Bangalore Bhopal/Indore Bh…" at bounding box center [429, 273] width 859 height 392
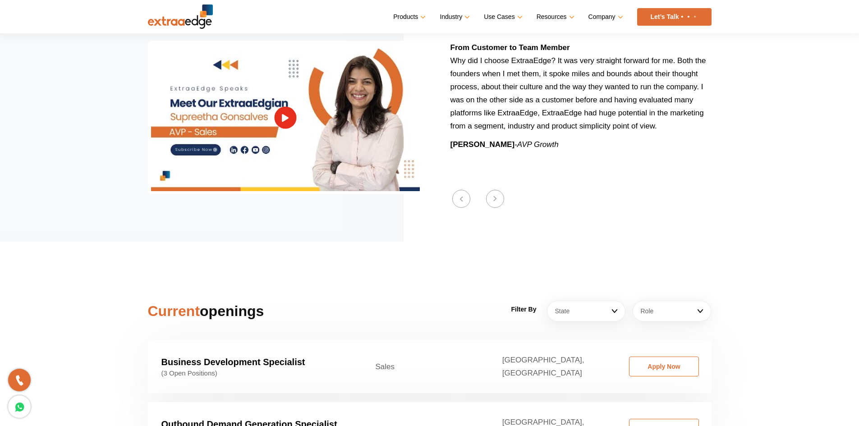
scroll to position [1127, 0]
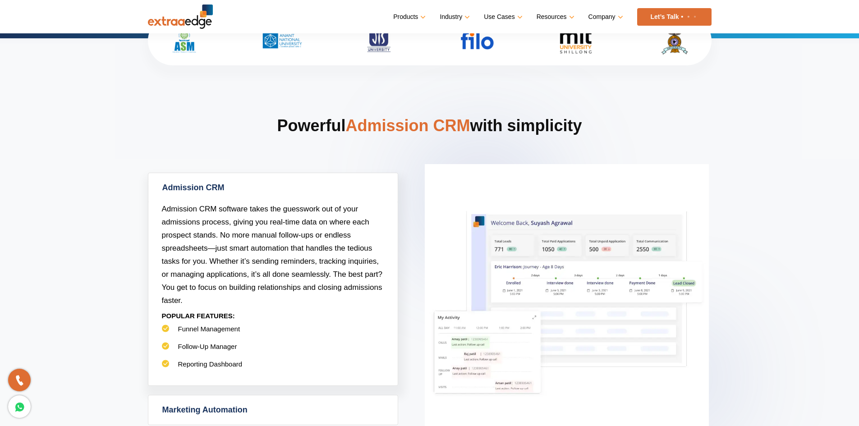
scroll to position [316, 0]
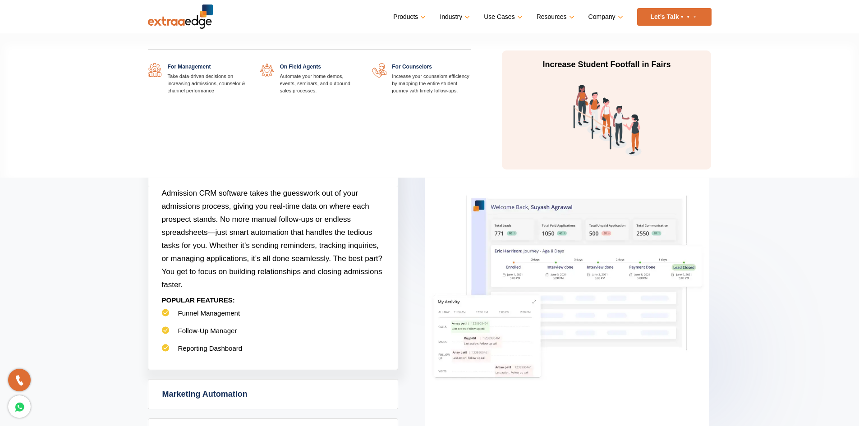
click at [513, 13] on link "Use Cases" at bounding box center [502, 16] width 37 height 13
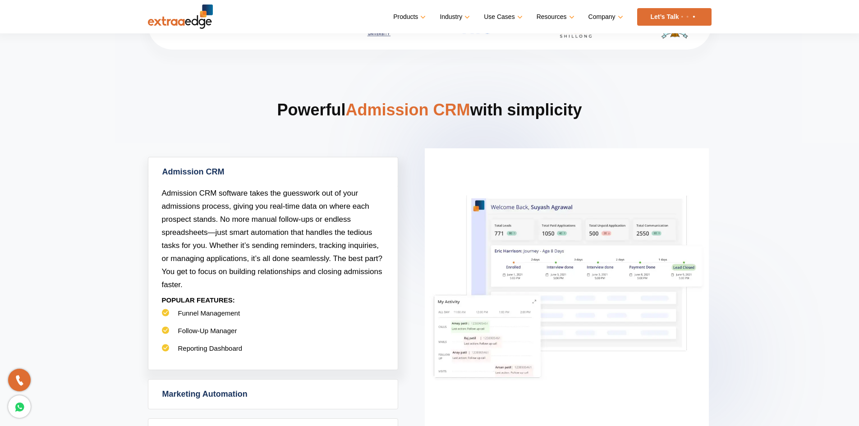
click at [467, 14] on ul "Products Education CRM Streamline your entire admissions process on a single pl…" at bounding box center [552, 17] width 318 height 18
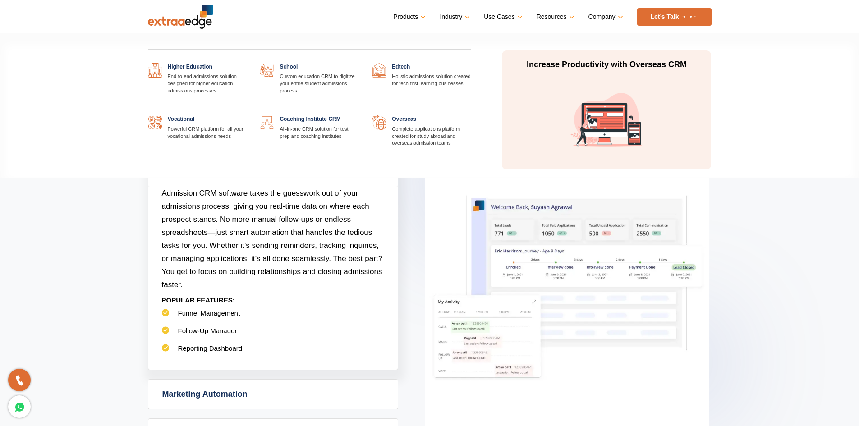
click at [466, 19] on link "Industry" at bounding box center [454, 16] width 28 height 13
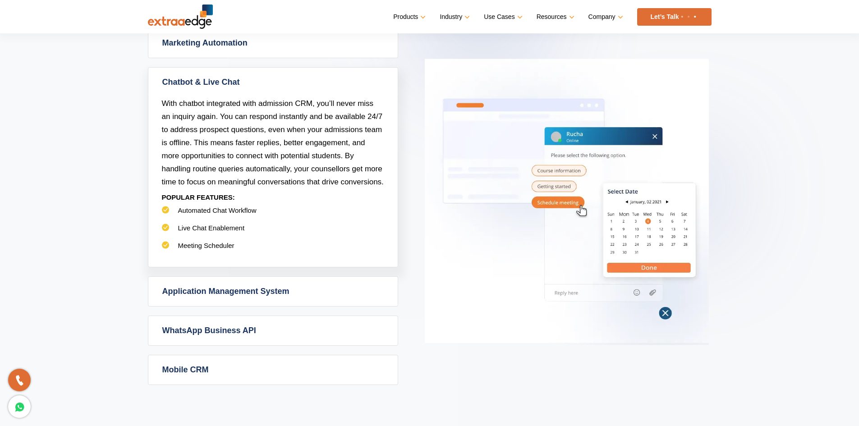
scroll to position [406, 0]
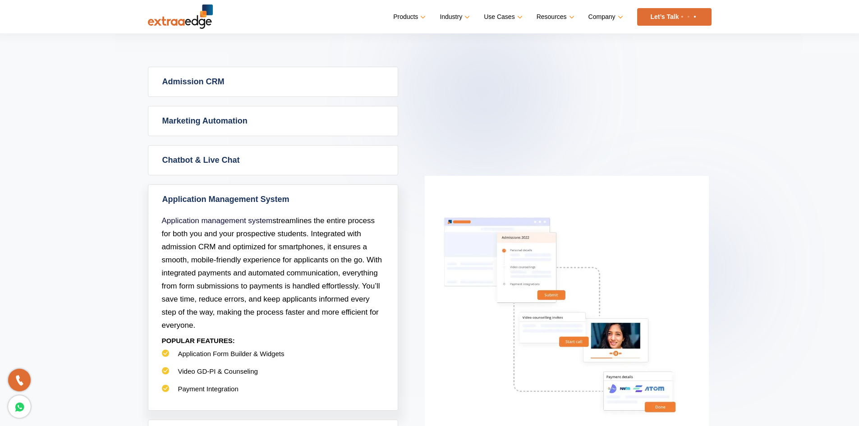
click at [234, 160] on link "Chatbot & Live Chat" at bounding box center [272, 160] width 249 height 29
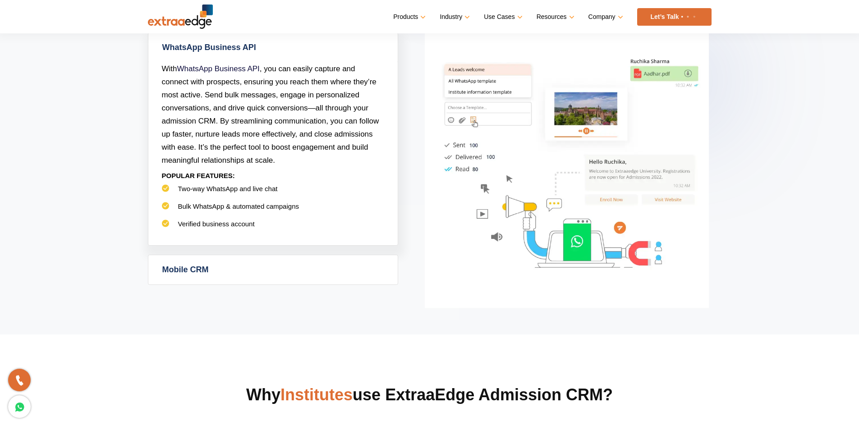
scroll to position [492, 0]
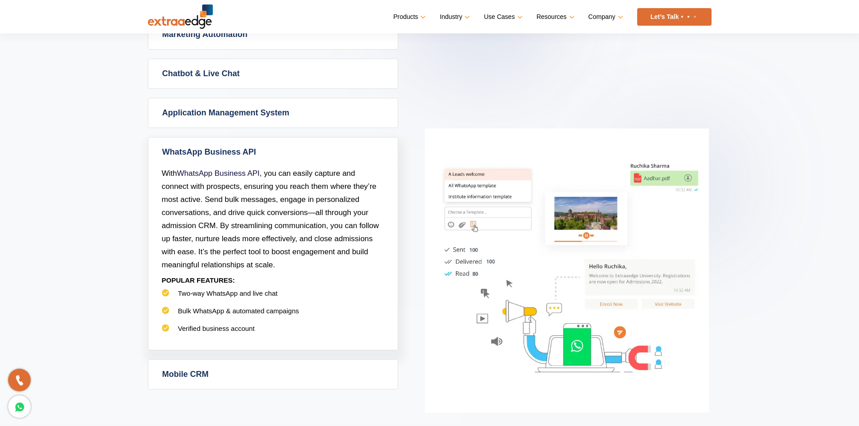
click at [206, 378] on link "Mobile CRM" at bounding box center [272, 374] width 249 height 29
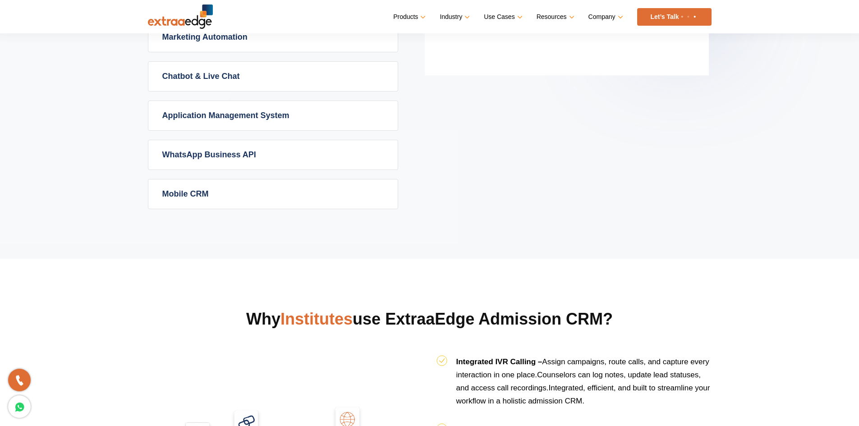
scroll to position [718, 0]
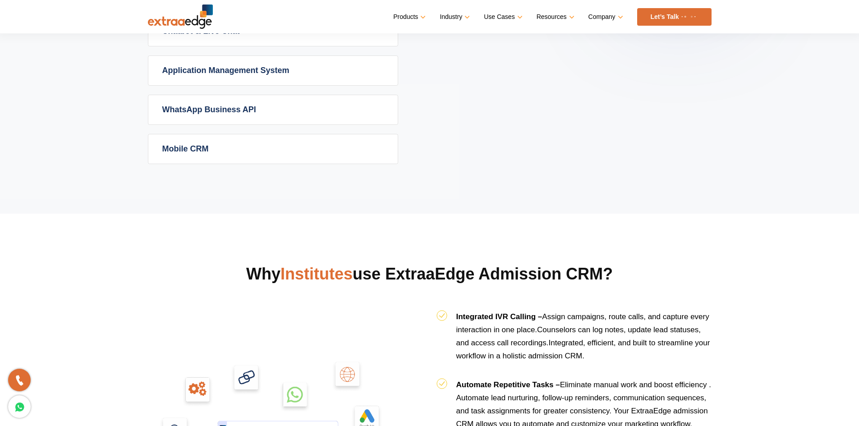
click at [251, 151] on link "Mobile CRM" at bounding box center [272, 148] width 249 height 29
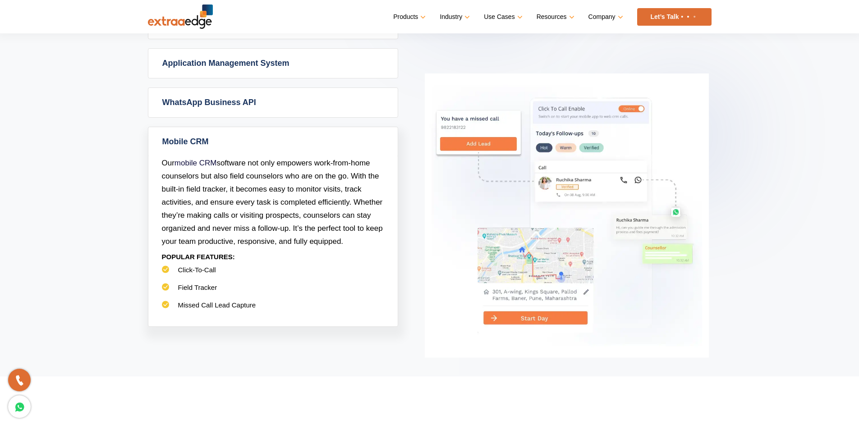
scroll to position [537, 0]
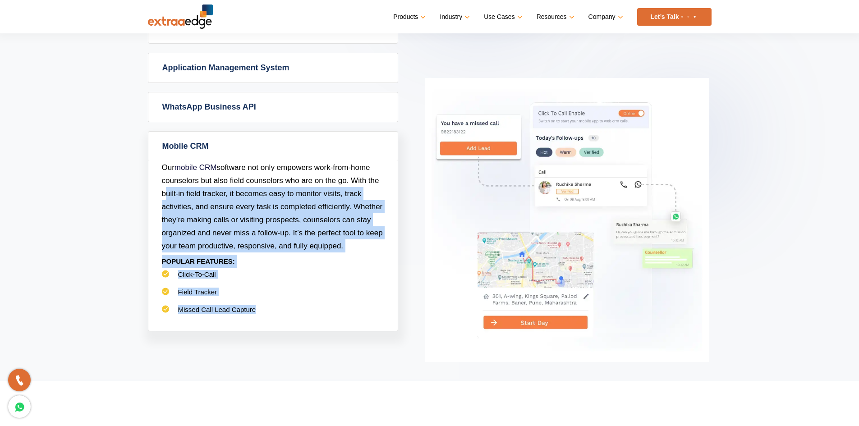
drag, startPoint x: 257, startPoint y: 309, endPoint x: 205, endPoint y: 222, distance: 101.4
click at [153, 189] on div "Our mobile CRM software not only empowers work-from-home counselors but also fi…" at bounding box center [272, 246] width 249 height 170
drag, startPoint x: 73, startPoint y: 272, endPoint x: 124, endPoint y: 282, distance: 51.9
click at [73, 272] on section "Powerful Admission CRM with simplicity Admission CRM Admission CRM software tak…" at bounding box center [429, 91] width 859 height 580
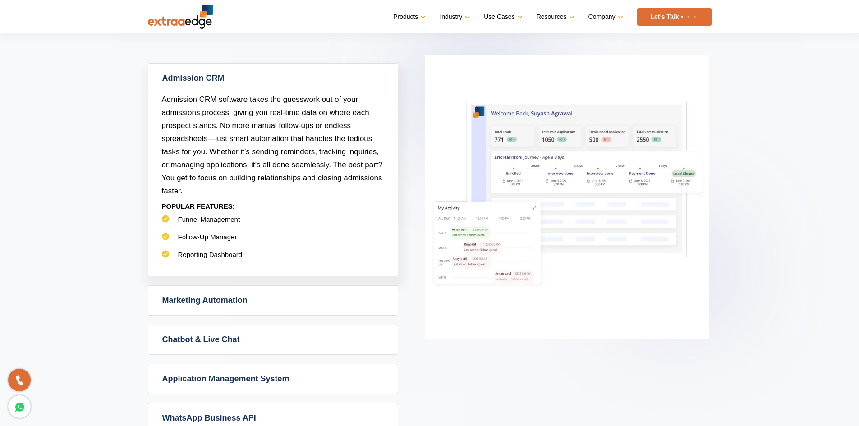
scroll to position [267, 0]
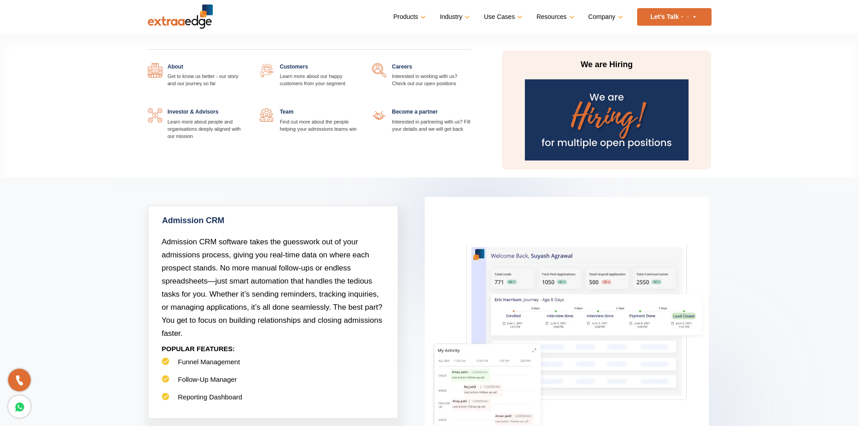
click at [598, 15] on link "Company" at bounding box center [604, 16] width 33 height 13
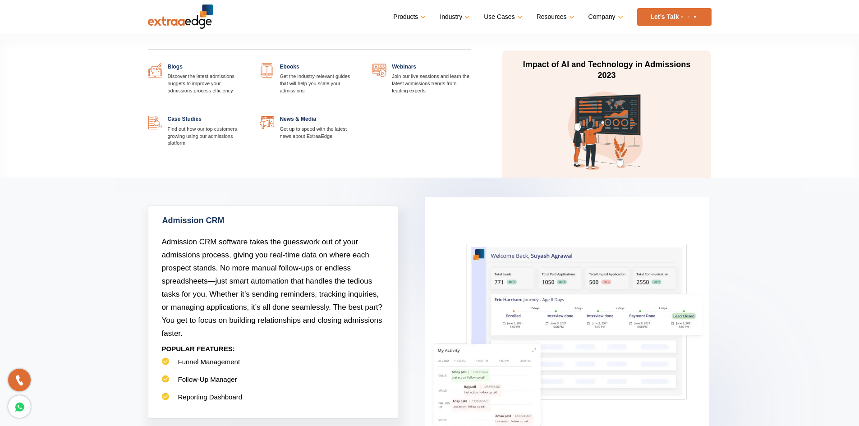
click at [555, 17] on link "Resources" at bounding box center [554, 16] width 36 height 13
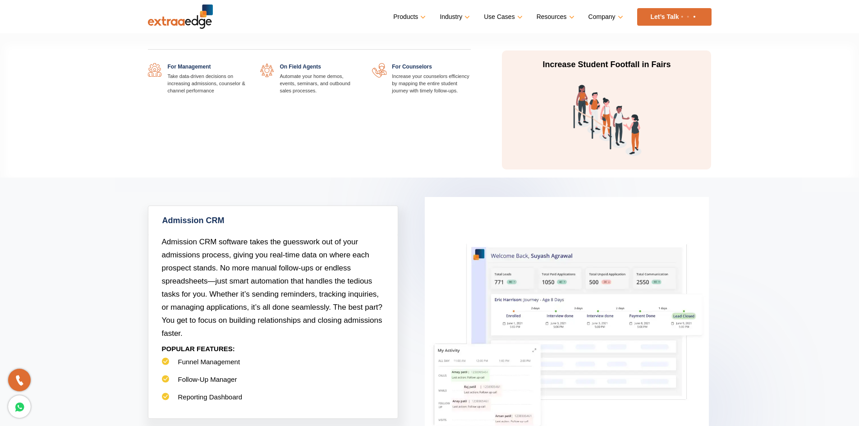
click at [514, 11] on link "Use Cases" at bounding box center [502, 16] width 37 height 13
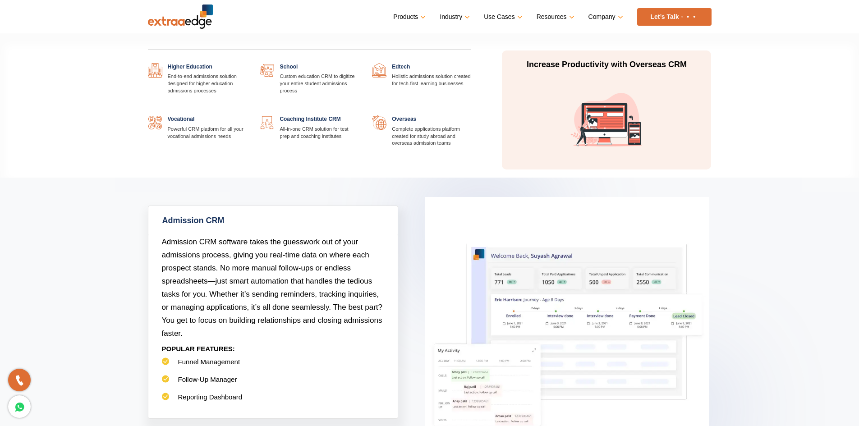
click at [456, 18] on link "Industry" at bounding box center [454, 16] width 28 height 13
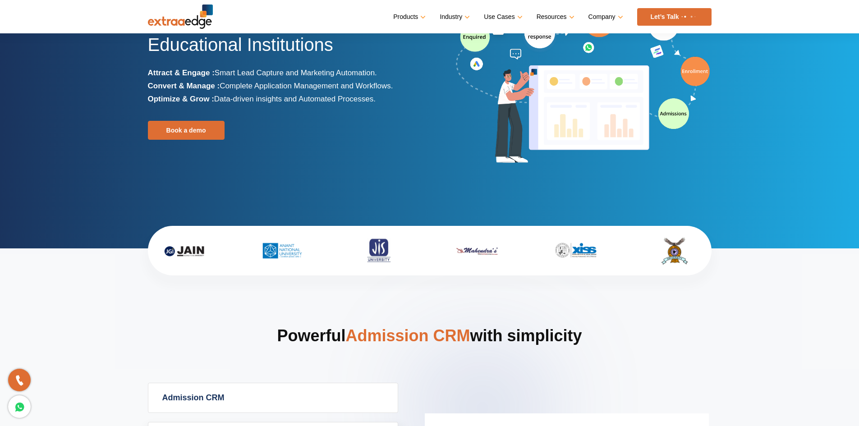
scroll to position [0, 0]
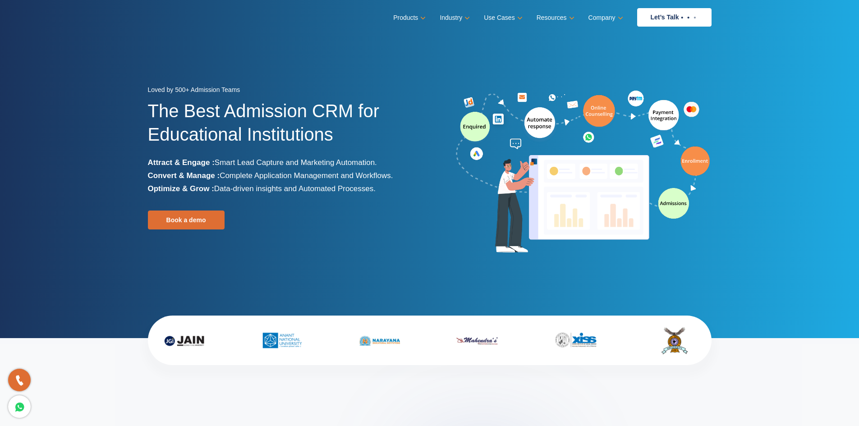
click at [438, 19] on ul "Products Education CRM Streamline your entire admissions process on a single pl…" at bounding box center [552, 17] width 318 height 18
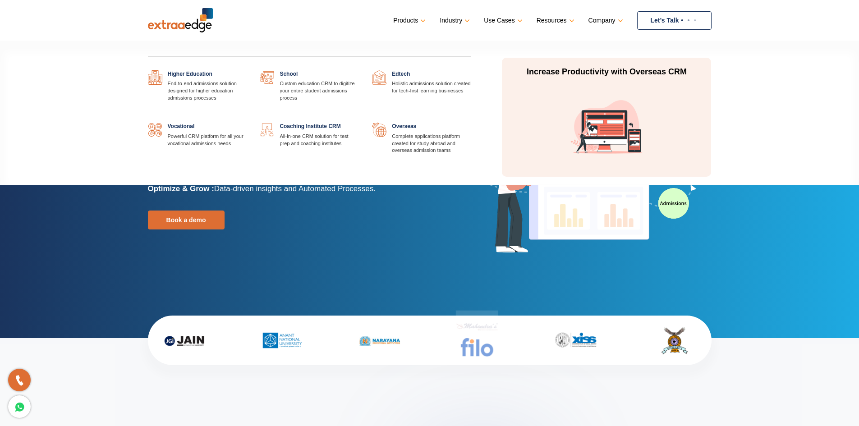
click at [457, 21] on link "Industry" at bounding box center [454, 20] width 28 height 13
click at [398, 158] on div "Higher Education End-to-end admissions solution designed for higher education a…" at bounding box center [309, 122] width 337 height 105
click at [471, 123] on link at bounding box center [471, 123] width 0 height 0
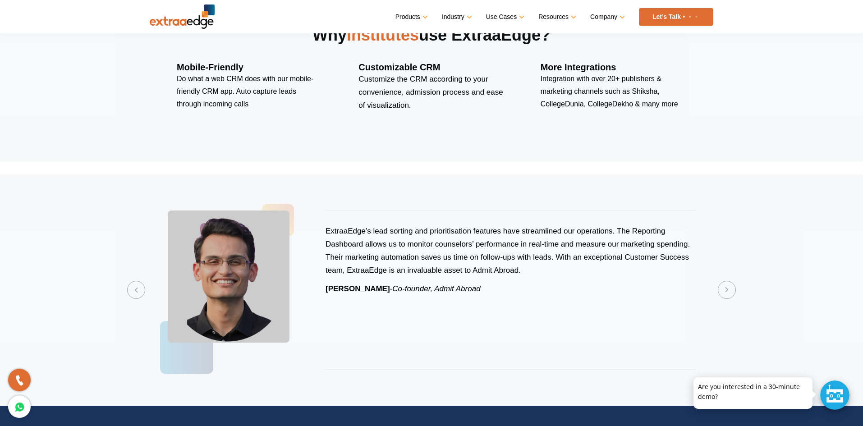
scroll to position [1758, 0]
